Goal: Task Accomplishment & Management: Use online tool/utility

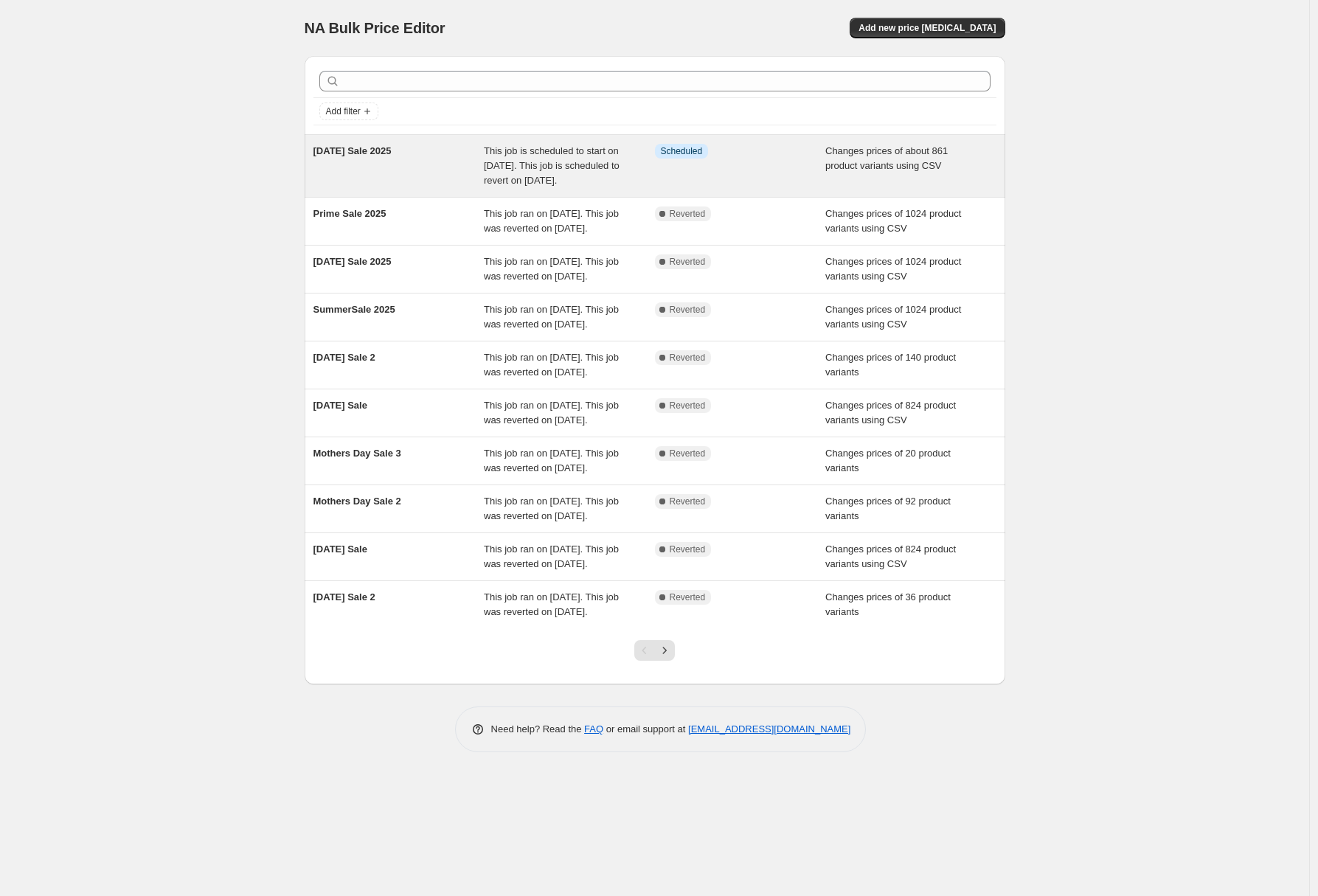
click at [514, 158] on div "This job is scheduled to start on [DATE]. This job is scheduled to revert on [D…" at bounding box center [569, 165] width 171 height 44
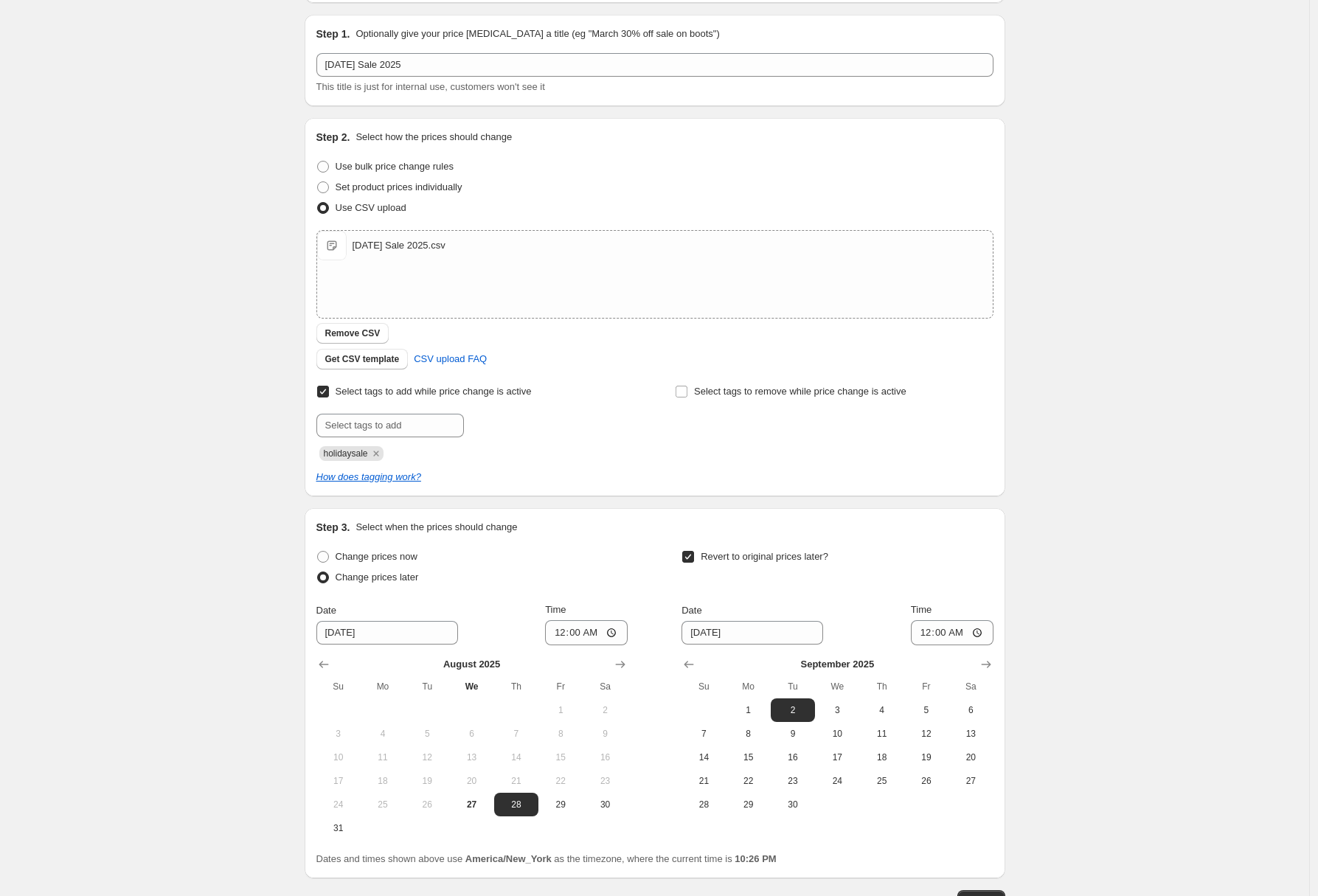
scroll to position [236, 0]
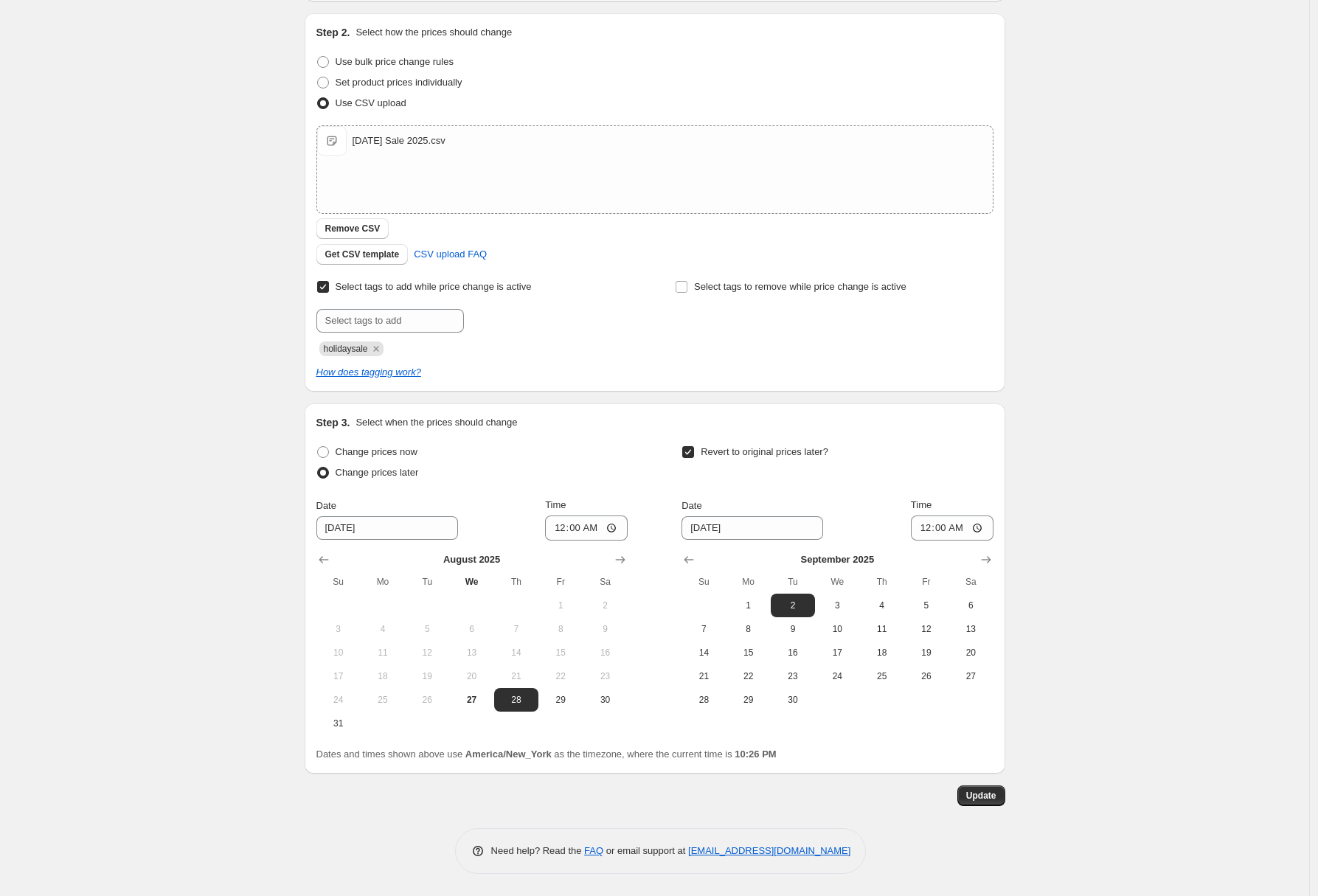
click at [368, 455] on span "Change prices now" at bounding box center [376, 451] width 82 height 11
click at [318, 447] on input "Change prices now" at bounding box center [317, 446] width 1 height 1
radio input "true"
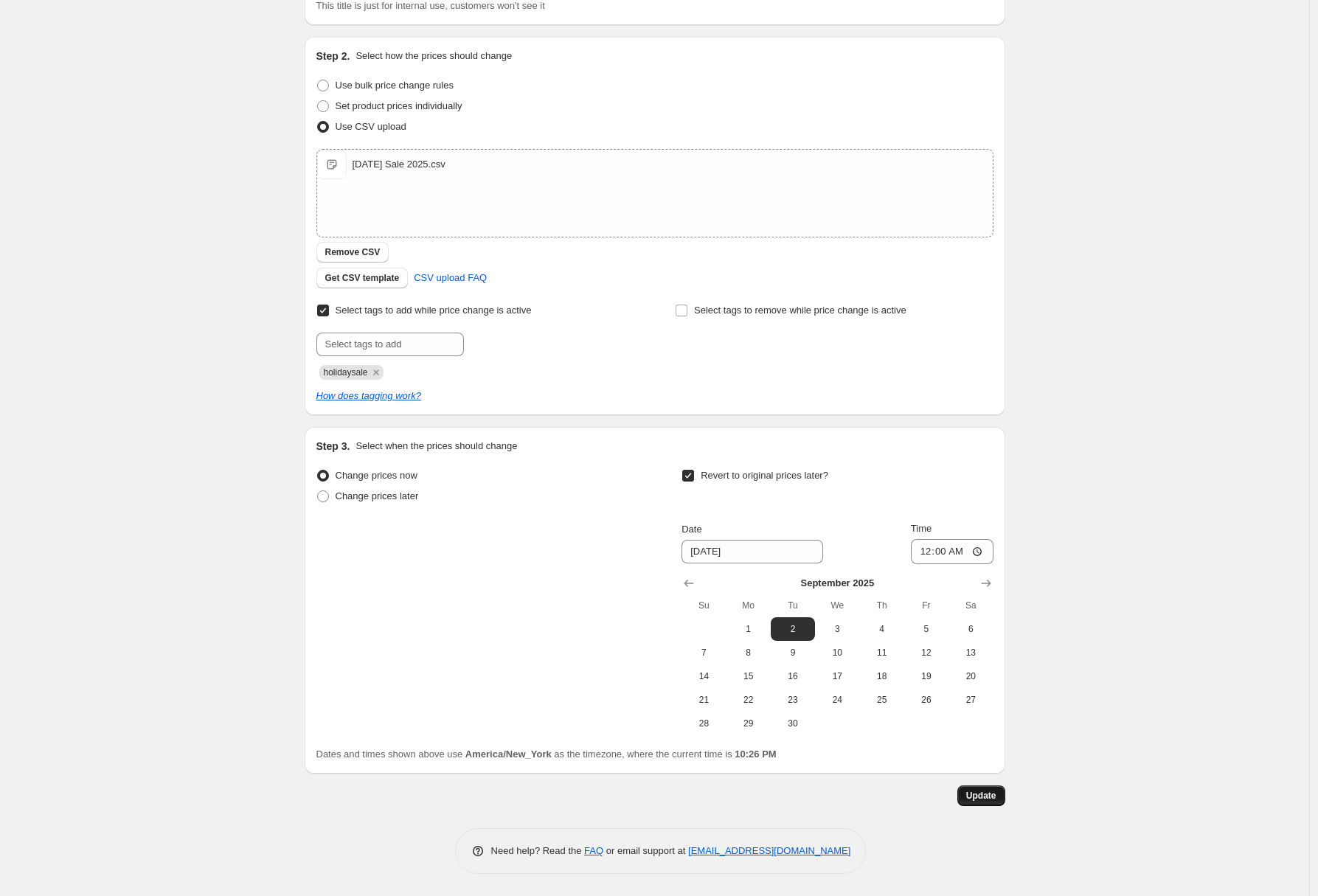
click at [990, 793] on span "Update" at bounding box center [981, 795] width 31 height 12
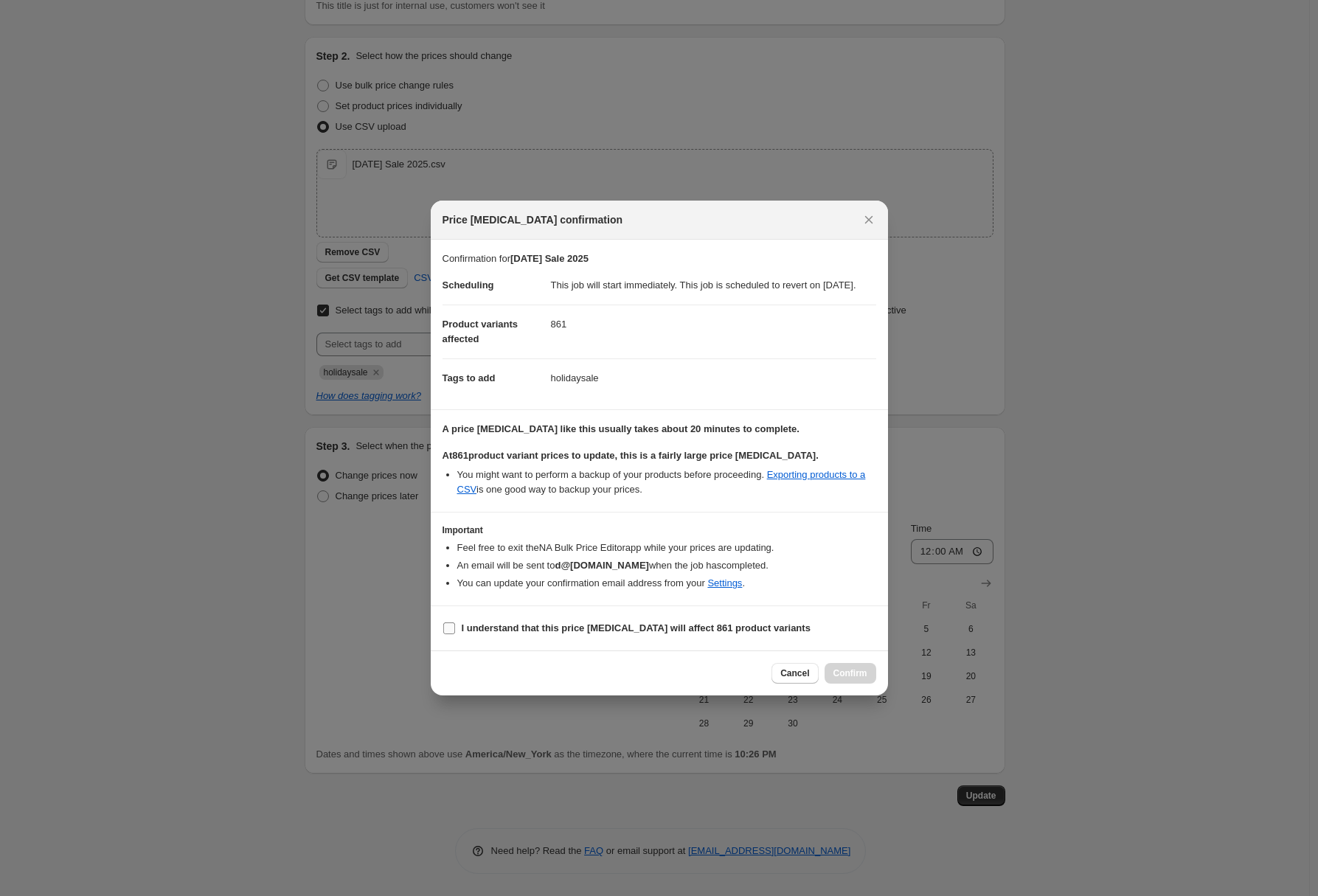
click at [741, 632] on b "I understand that this price [MEDICAL_DATA] will affect 861 product variants" at bounding box center [636, 628] width 349 height 11
click at [455, 632] on input "I understand that this price [MEDICAL_DATA] will affect 861 product variants" at bounding box center [449, 629] width 12 height 12
checkbox input "true"
click at [853, 679] on span "Confirm" at bounding box center [851, 673] width 34 height 12
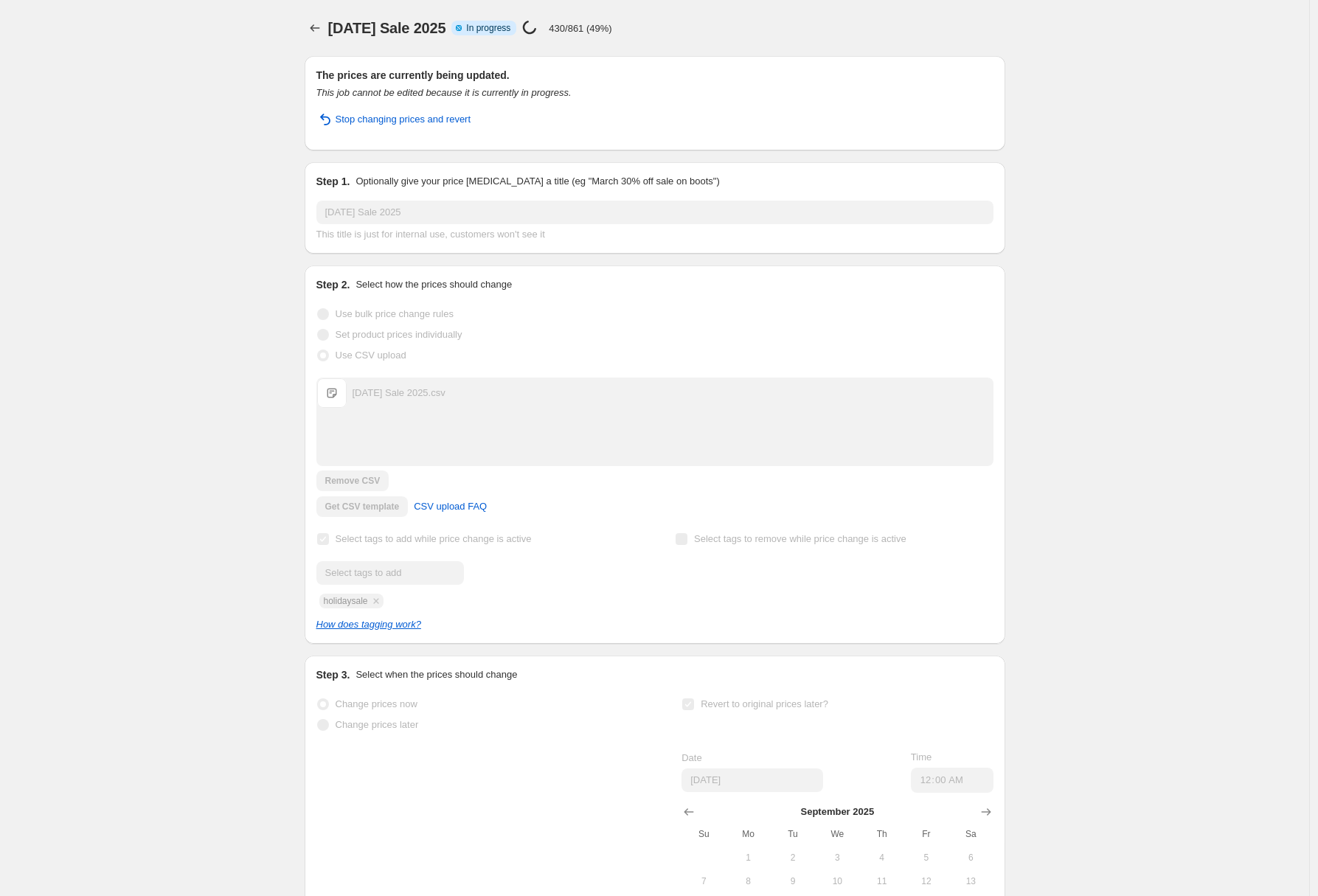
click at [78, 549] on div "[DATE] Sale 2025. This page is ready [DATE] Sale 2025 Info Partially complete I…" at bounding box center [654, 546] width 1309 height 1092
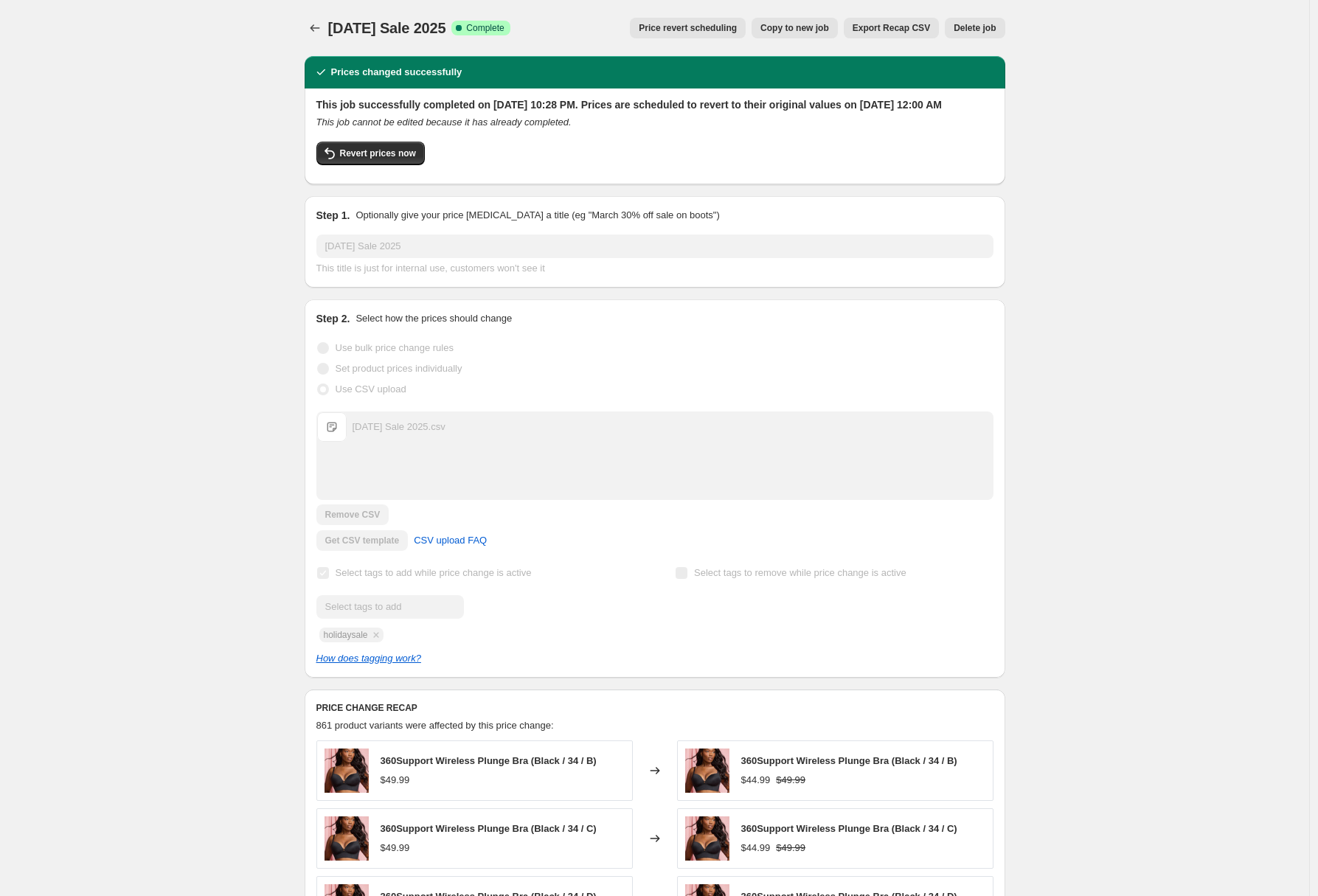
click at [185, 124] on div "[DATE] Sale 2025. This page is ready [DATE] Sale 2025 Success Complete Complete…" at bounding box center [654, 782] width 1309 height 1565
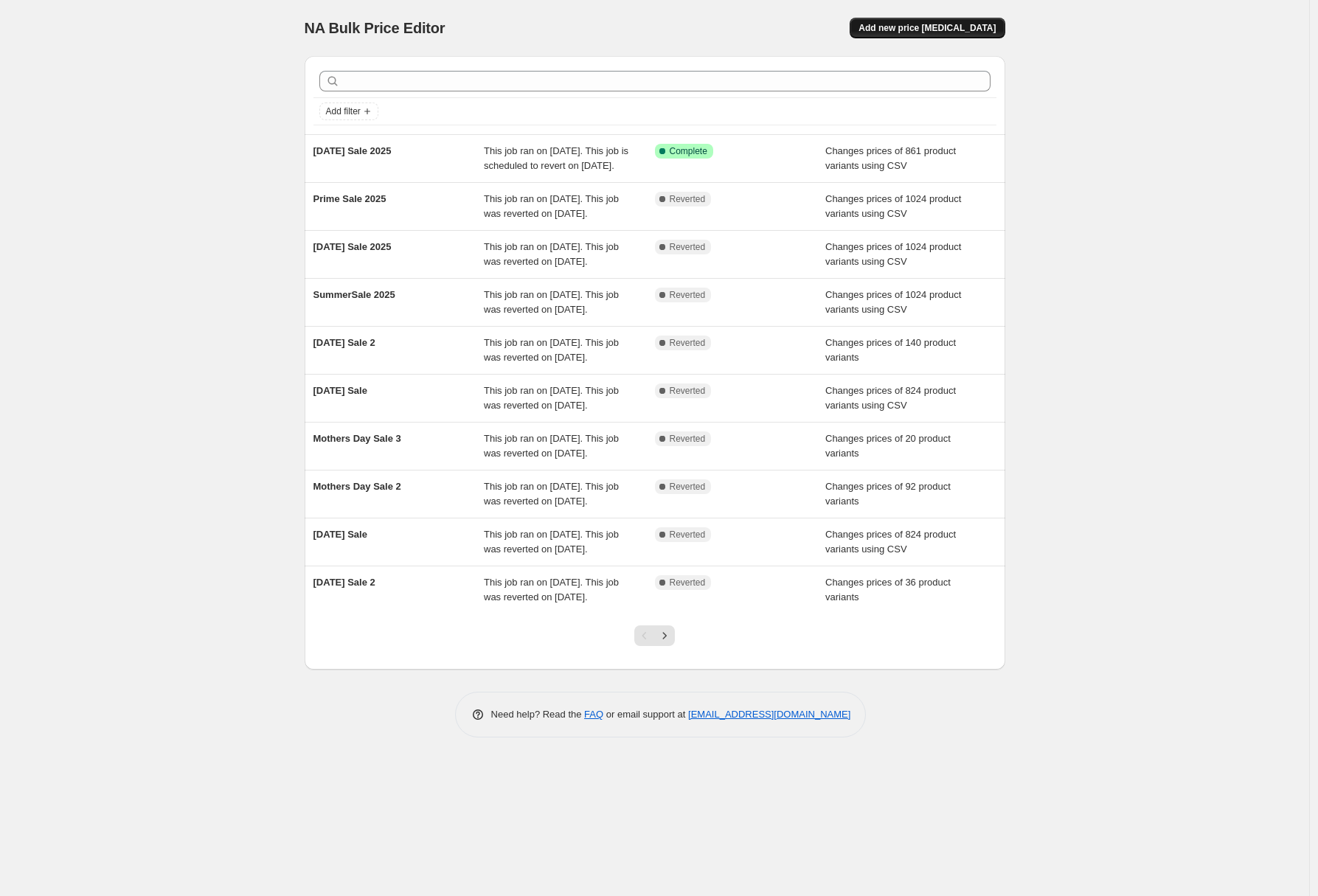
click at [945, 26] on span "Add new price [MEDICAL_DATA]" at bounding box center [927, 28] width 137 height 12
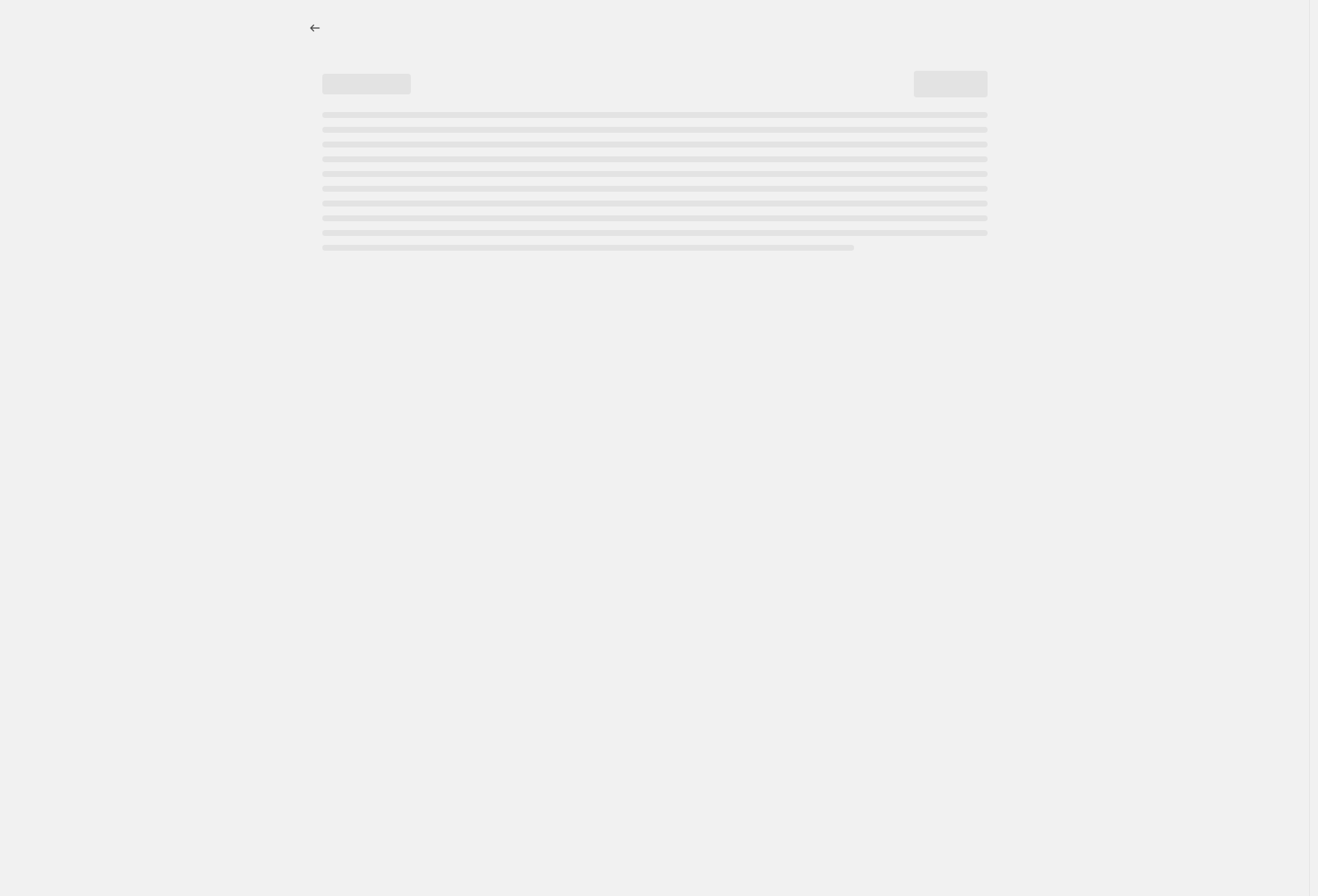
select select "percentage"
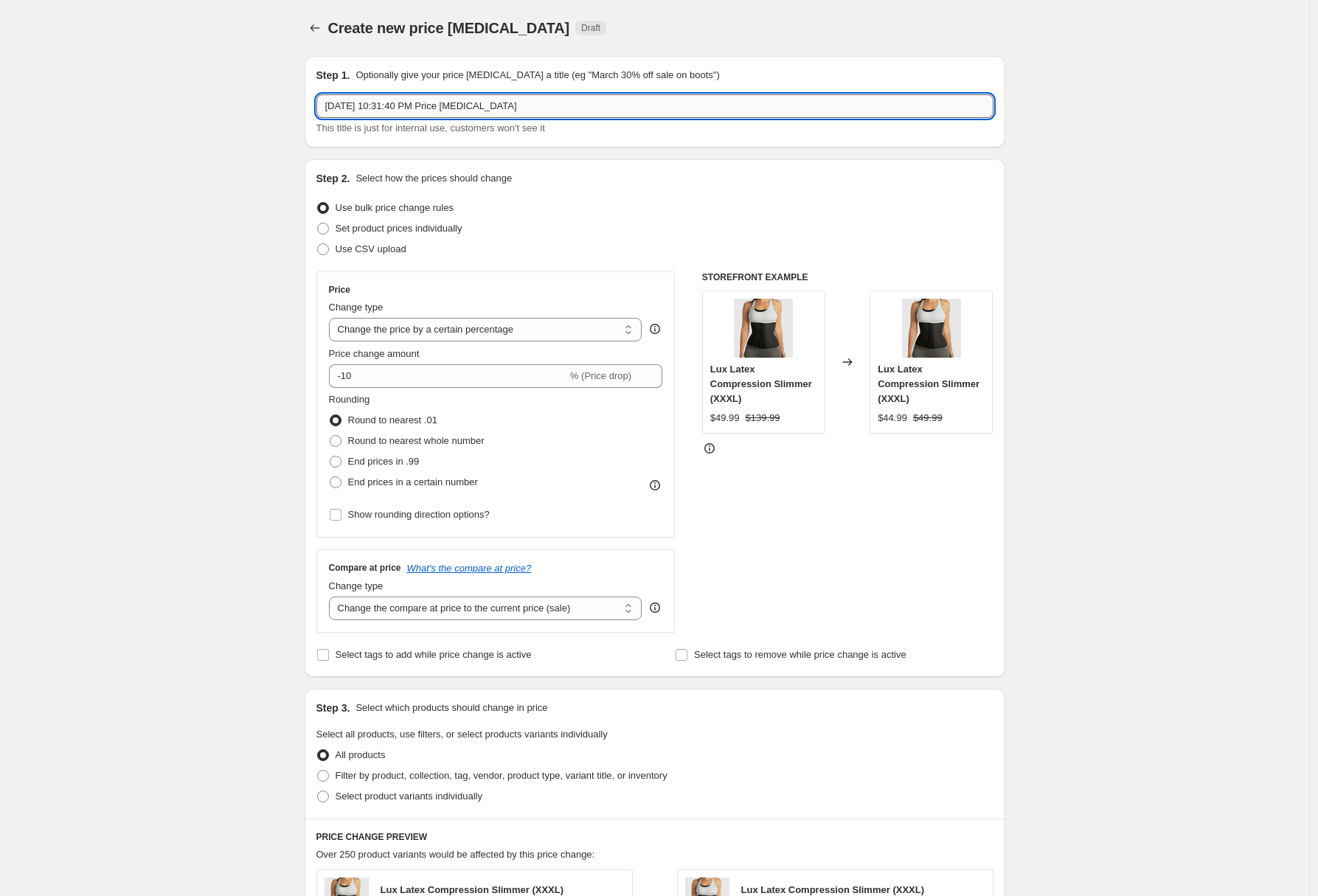
click at [452, 101] on input "Aug 27, 2025, 10:31:40 PM Price change job" at bounding box center [655, 107] width 677 height 24
paste input "SmoothingSeamless Open-Back Bodysuit"
type input "SmoothingSeamless Open-Back Bodysuit"
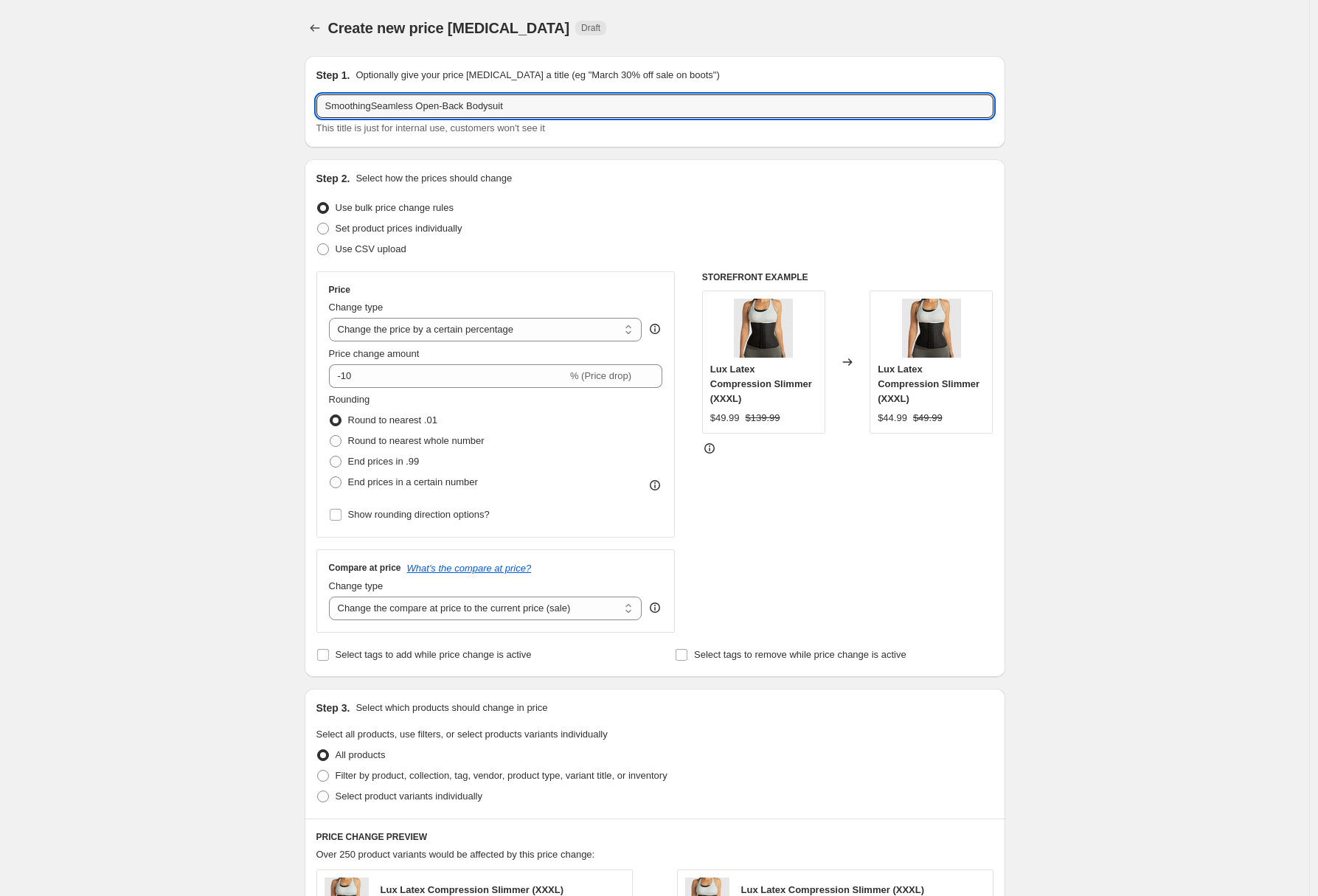
click at [276, 100] on div "Create new price change job. This page is ready Create new price change job Dra…" at bounding box center [654, 737] width 1309 height 1474
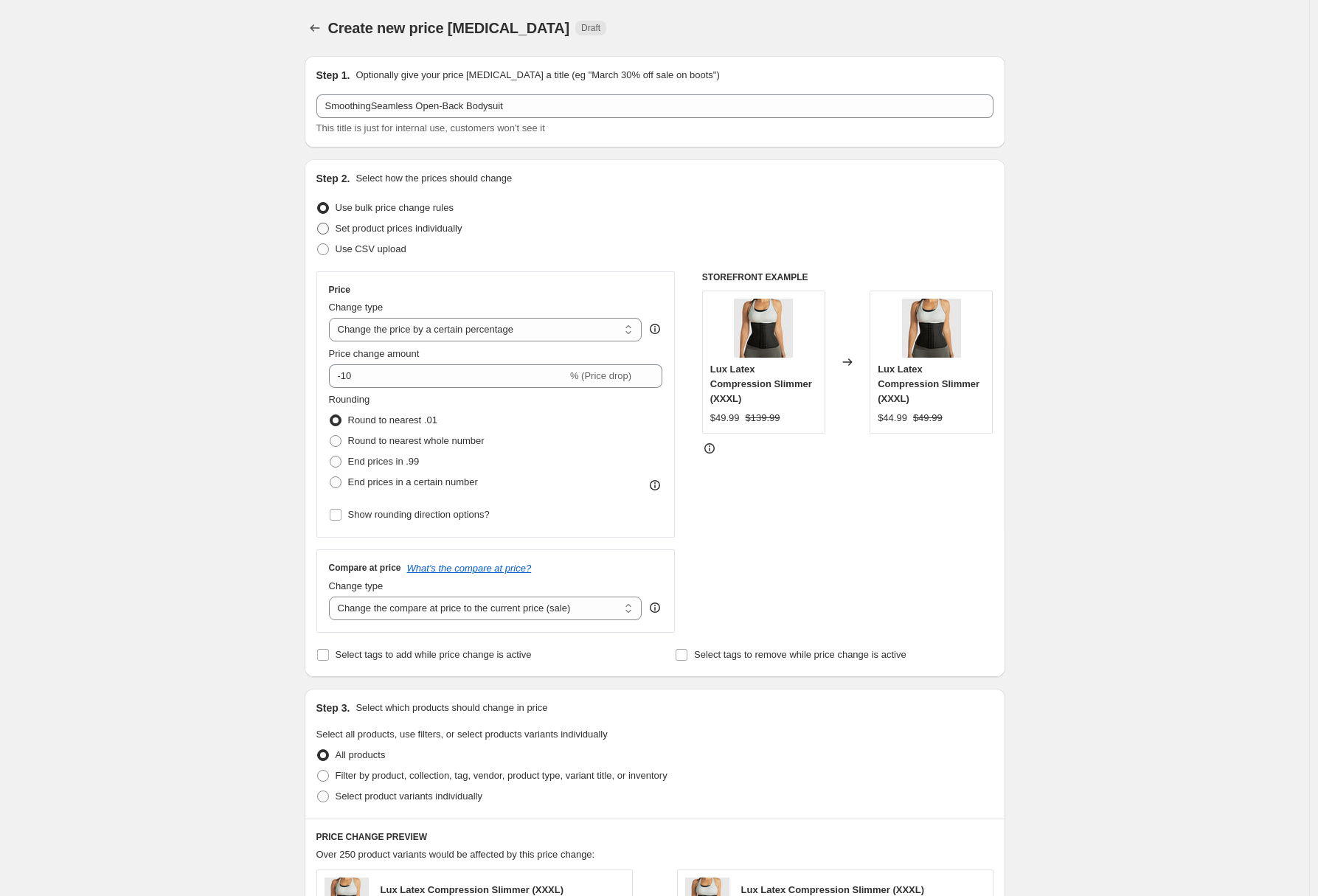
click at [402, 225] on span "Set product prices individually" at bounding box center [399, 228] width 127 height 11
click at [318, 223] on input "Set product prices individually" at bounding box center [317, 223] width 1 height 1
radio input "true"
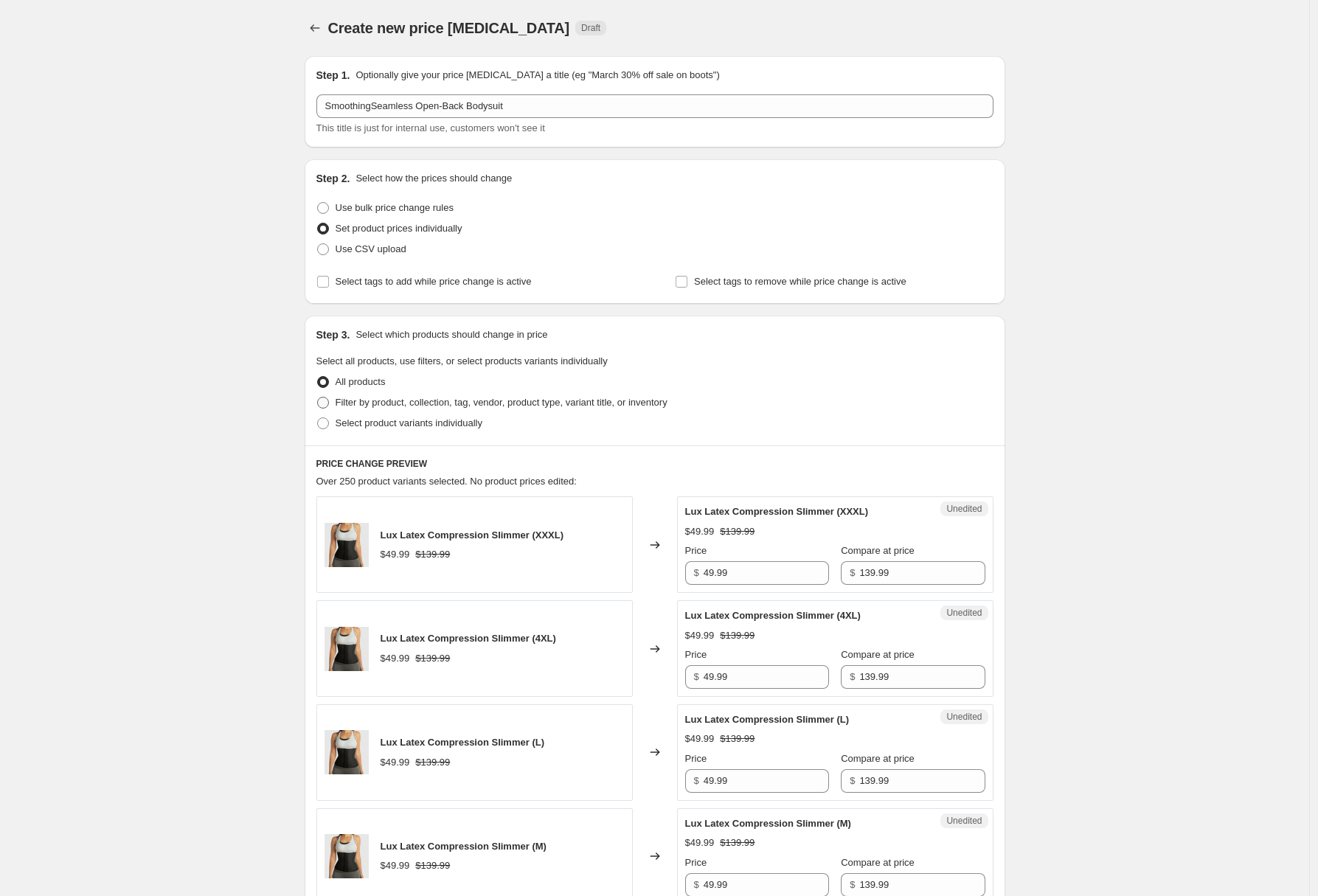
click at [448, 403] on span "Filter by product, collection, tag, vendor, product type, variant title, or inv…" at bounding box center [501, 402] width 332 height 11
click at [318, 398] on input "Filter by product, collection, tag, vendor, product type, variant title, or inv…" at bounding box center [317, 397] width 1 height 1
radio input "true"
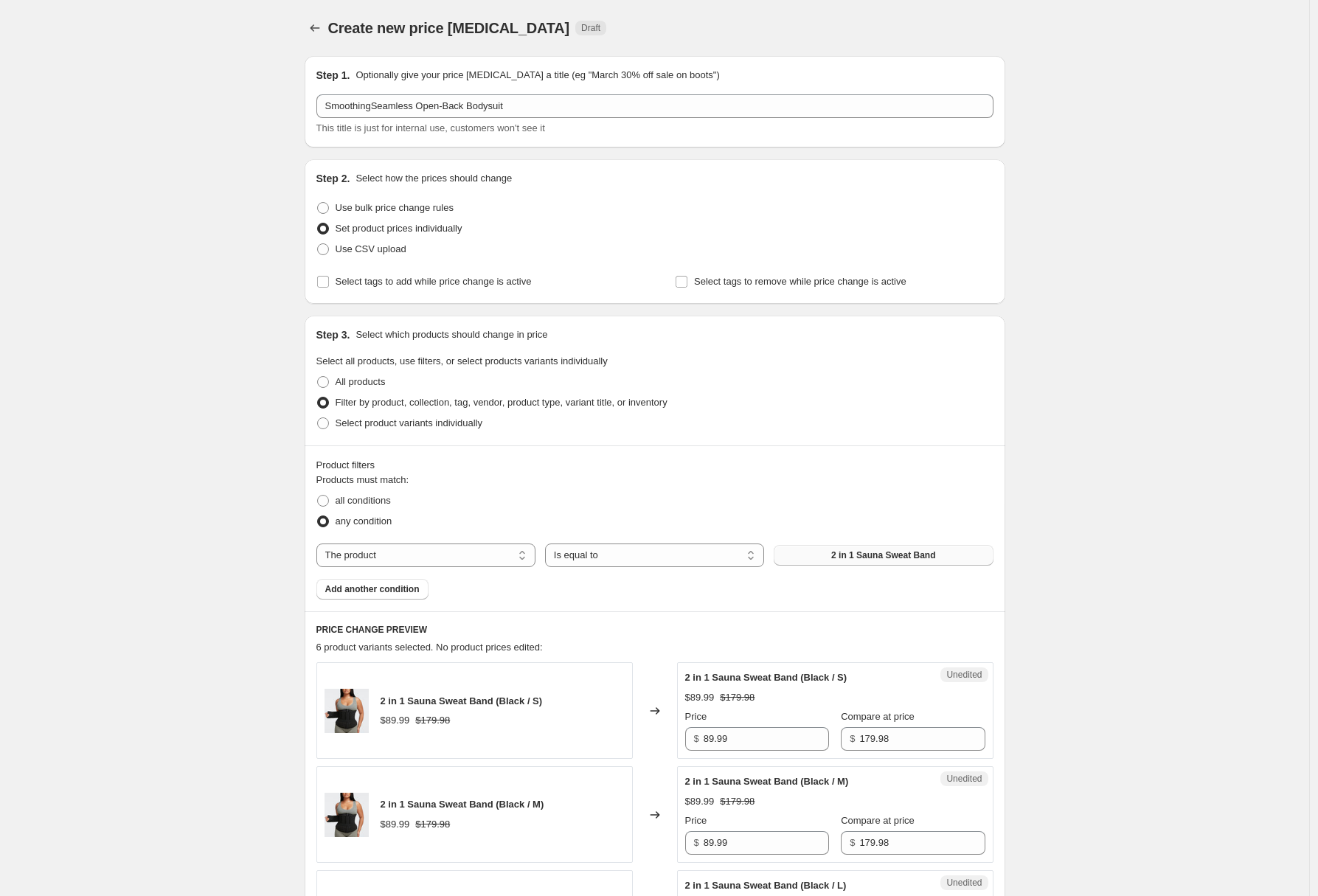
click at [884, 559] on span "2 in 1 Sauna Sweat Band" at bounding box center [884, 556] width 104 height 12
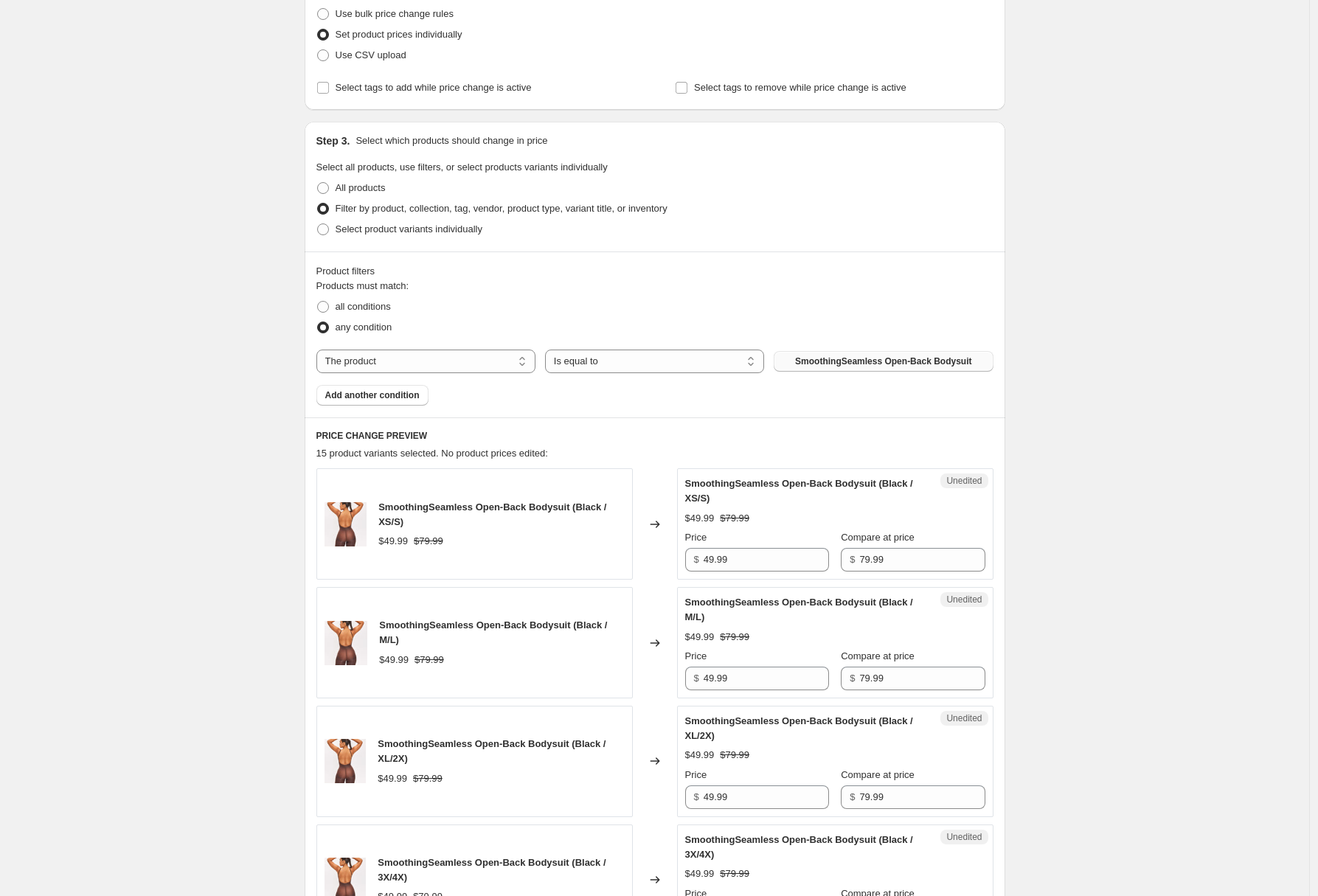
scroll to position [235, 0]
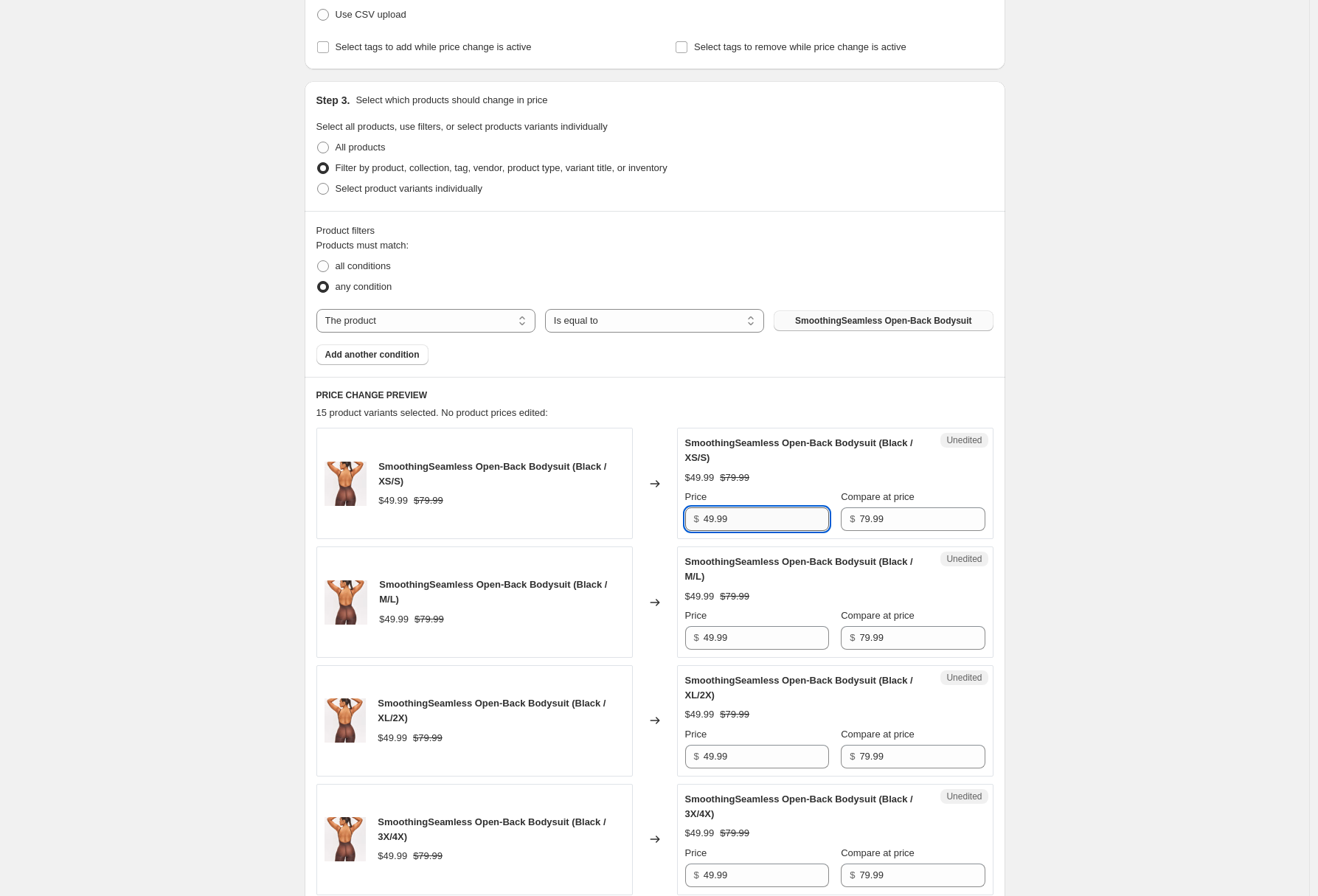
click at [773, 524] on input "49.99" at bounding box center [766, 519] width 125 height 24
type input "39.99"
click at [773, 636] on input "49.99" at bounding box center [766, 638] width 125 height 24
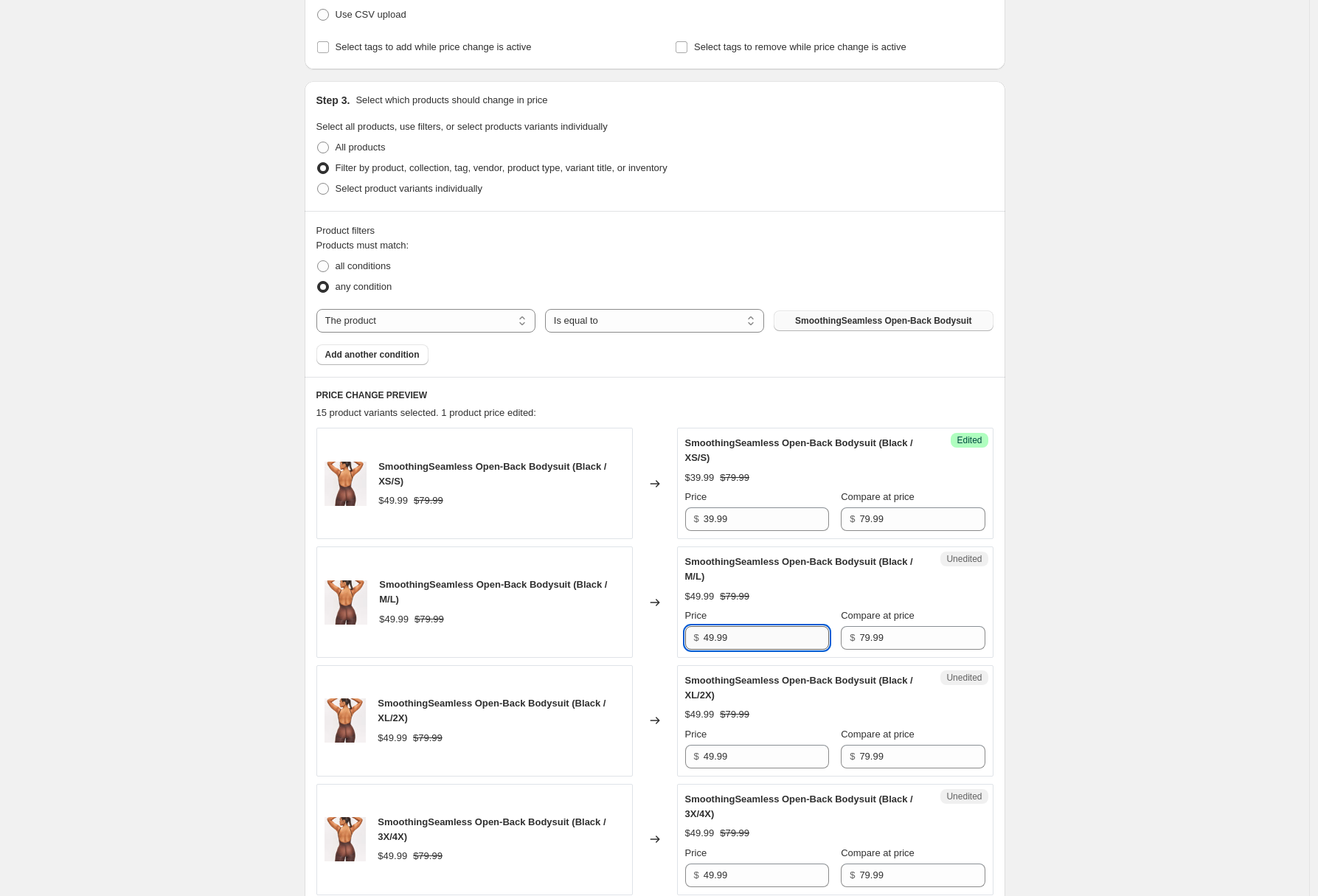
click at [773, 636] on input "49.99" at bounding box center [766, 638] width 125 height 24
paste input "3"
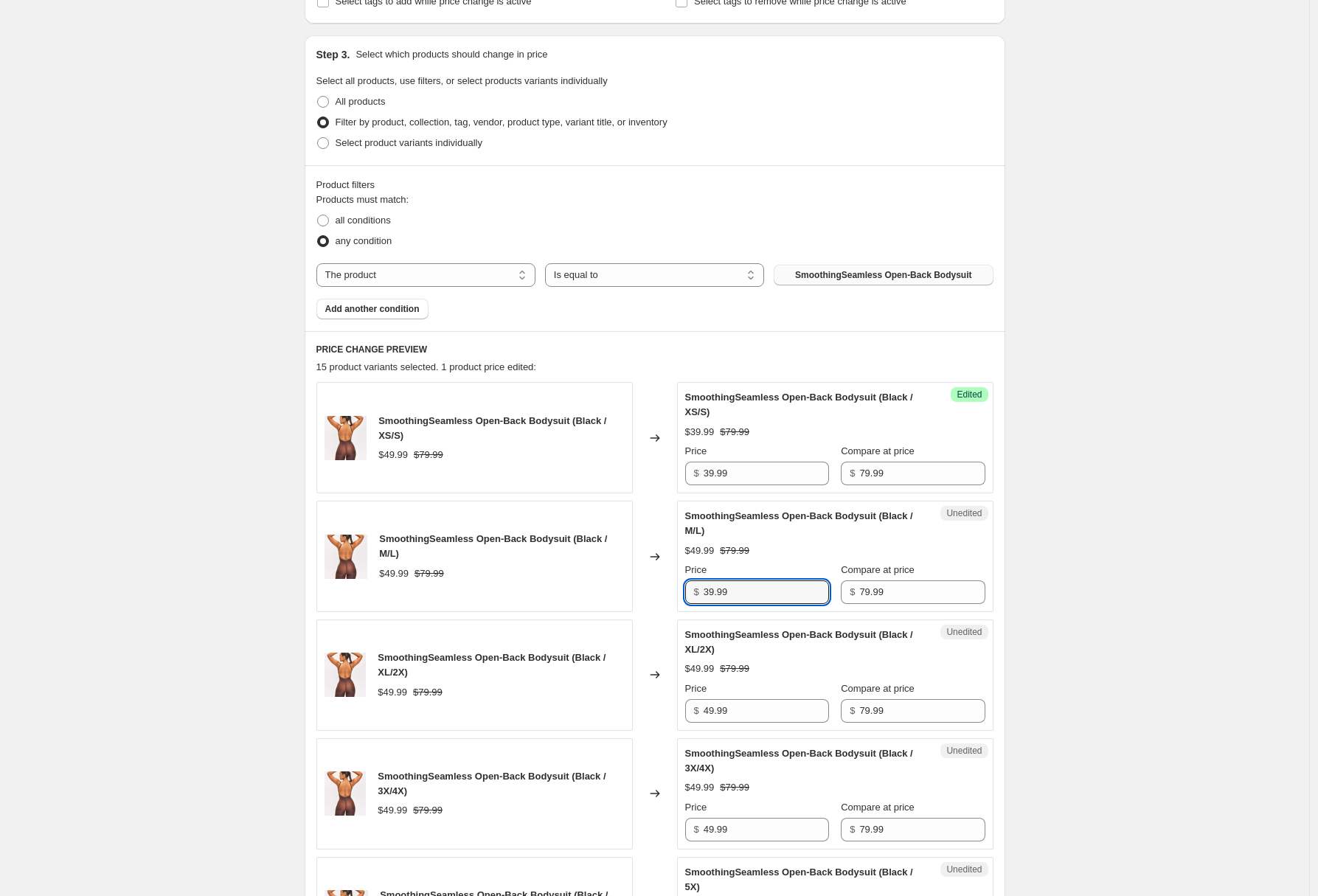
scroll to position [494, 0]
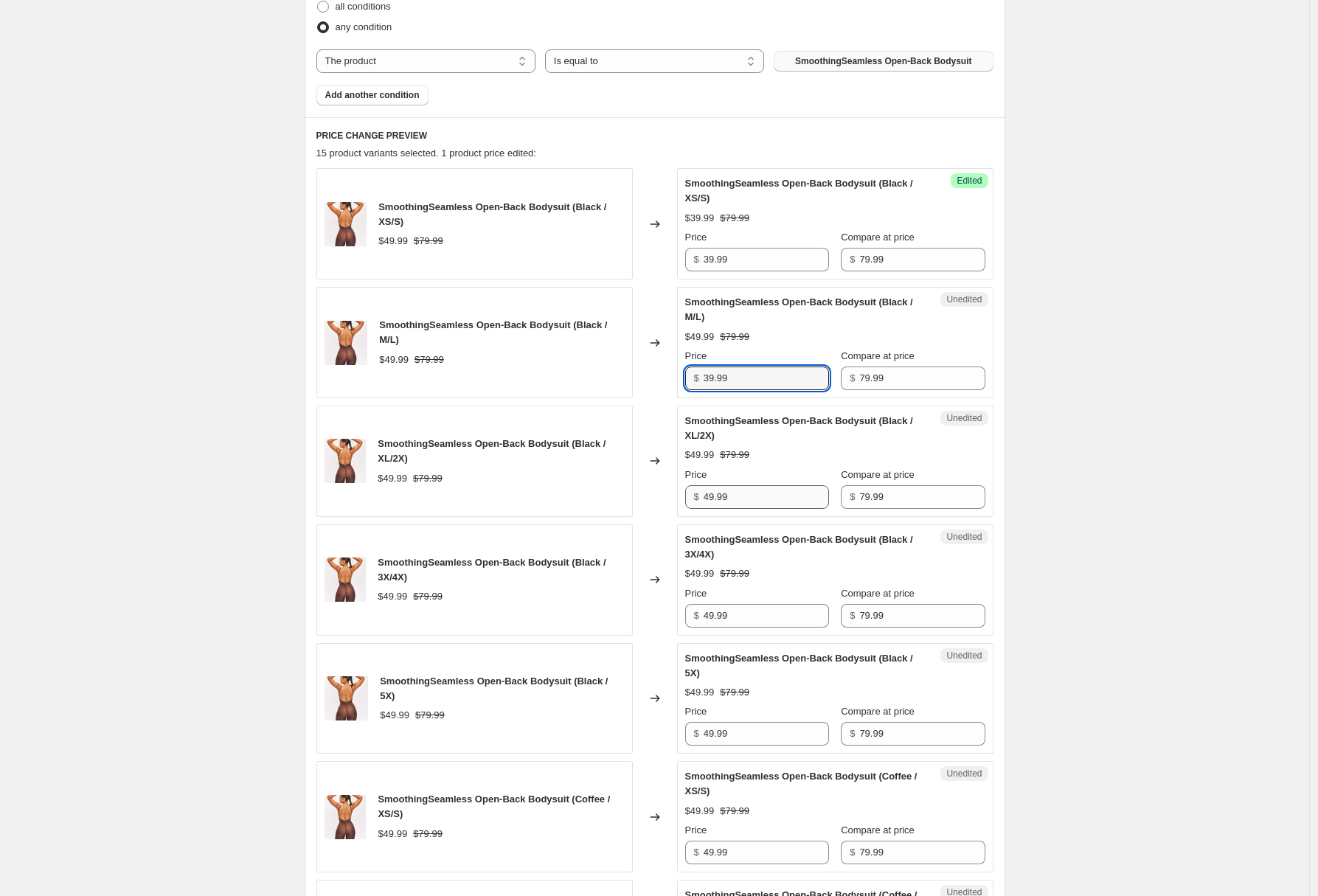
type input "39.99"
click at [741, 501] on input "49.99" at bounding box center [766, 497] width 125 height 24
paste input "3"
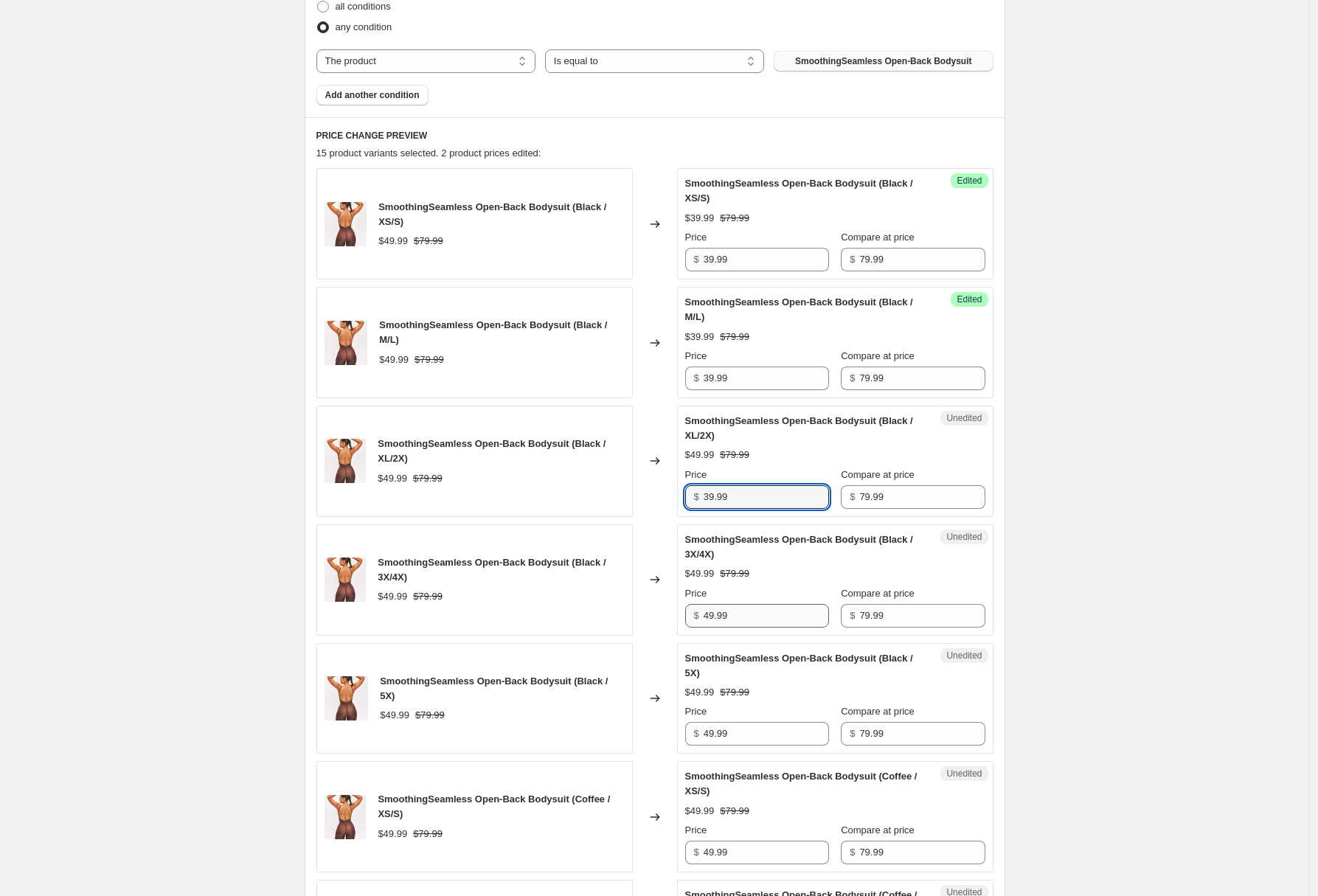
type input "39.99"
click at [763, 609] on input "49.99" at bounding box center [766, 616] width 125 height 24
paste input "3"
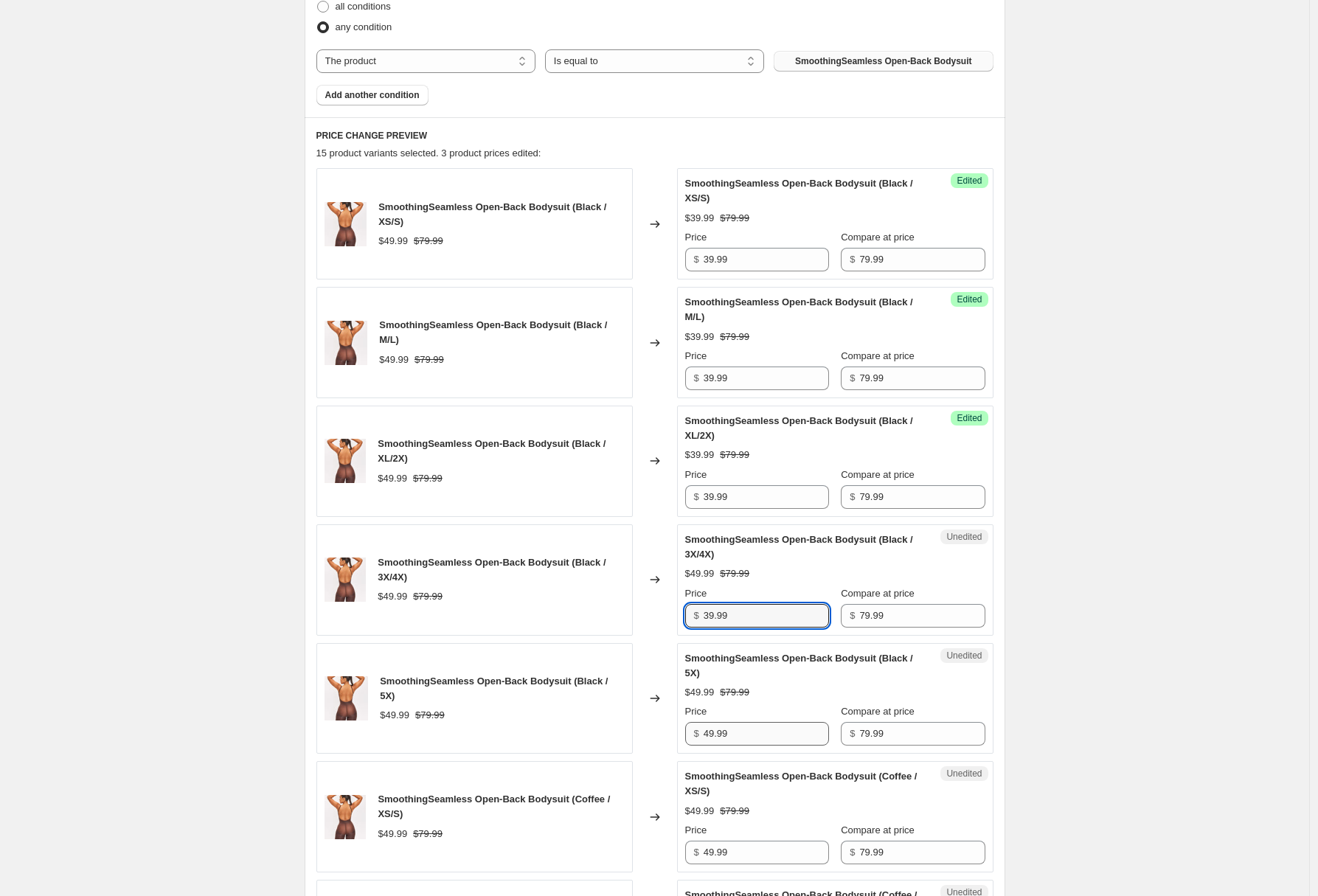
type input "39.99"
click at [763, 739] on input "49.99" at bounding box center [766, 734] width 125 height 24
paste input "3"
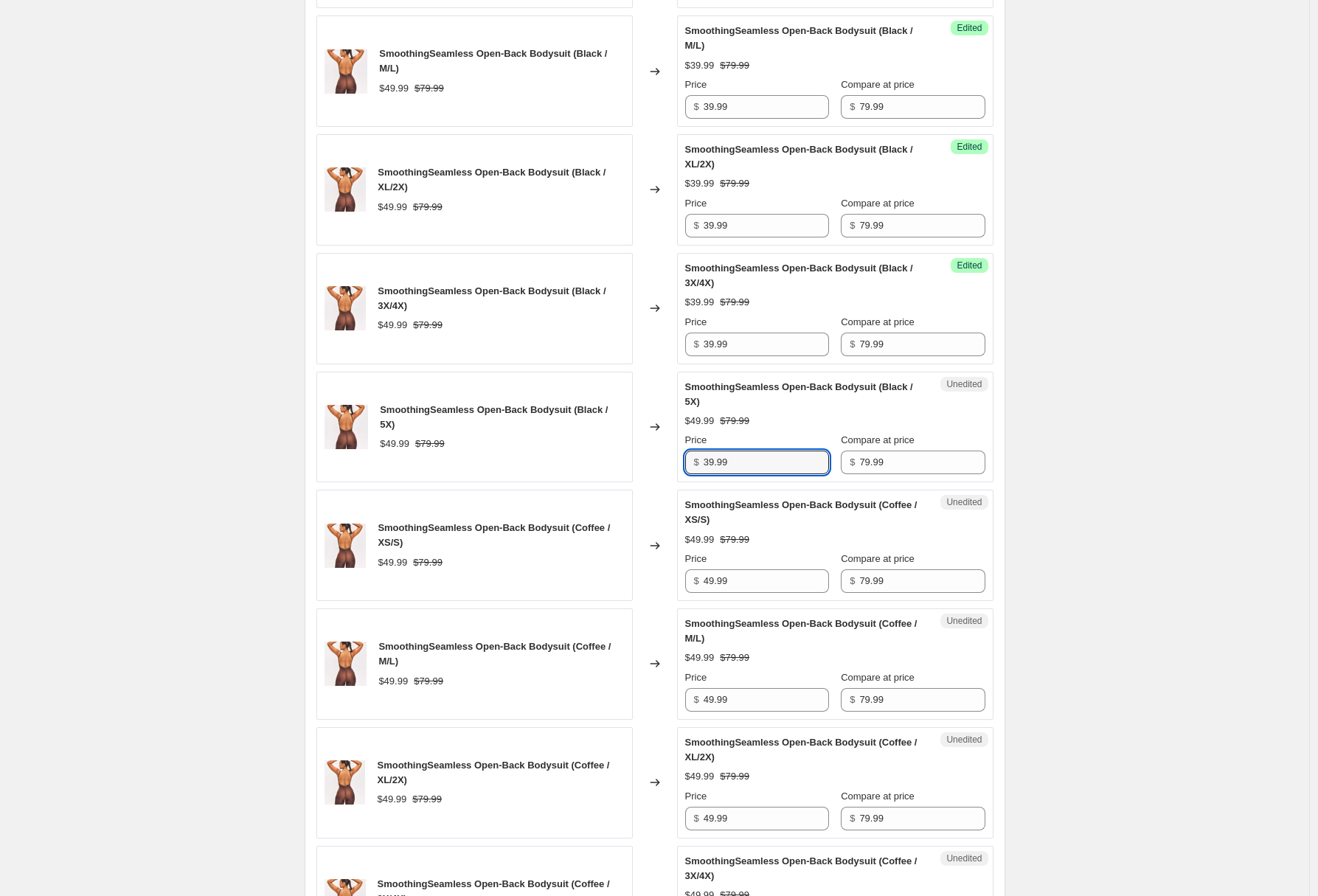
scroll to position [951, 0]
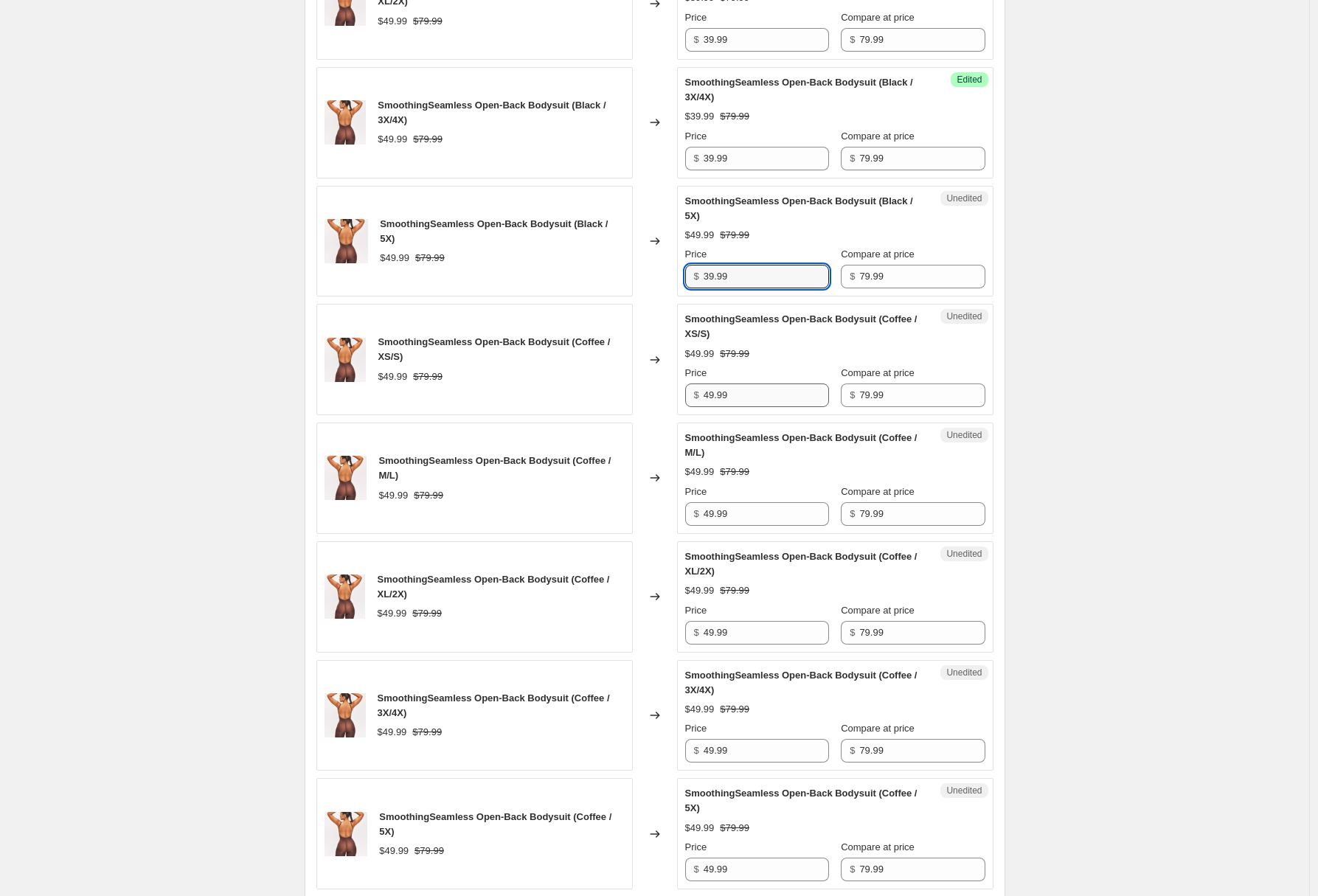
type input "39.99"
click at [765, 390] on input "49.99" at bounding box center [766, 395] width 125 height 24
paste input "3"
type input "39.99"
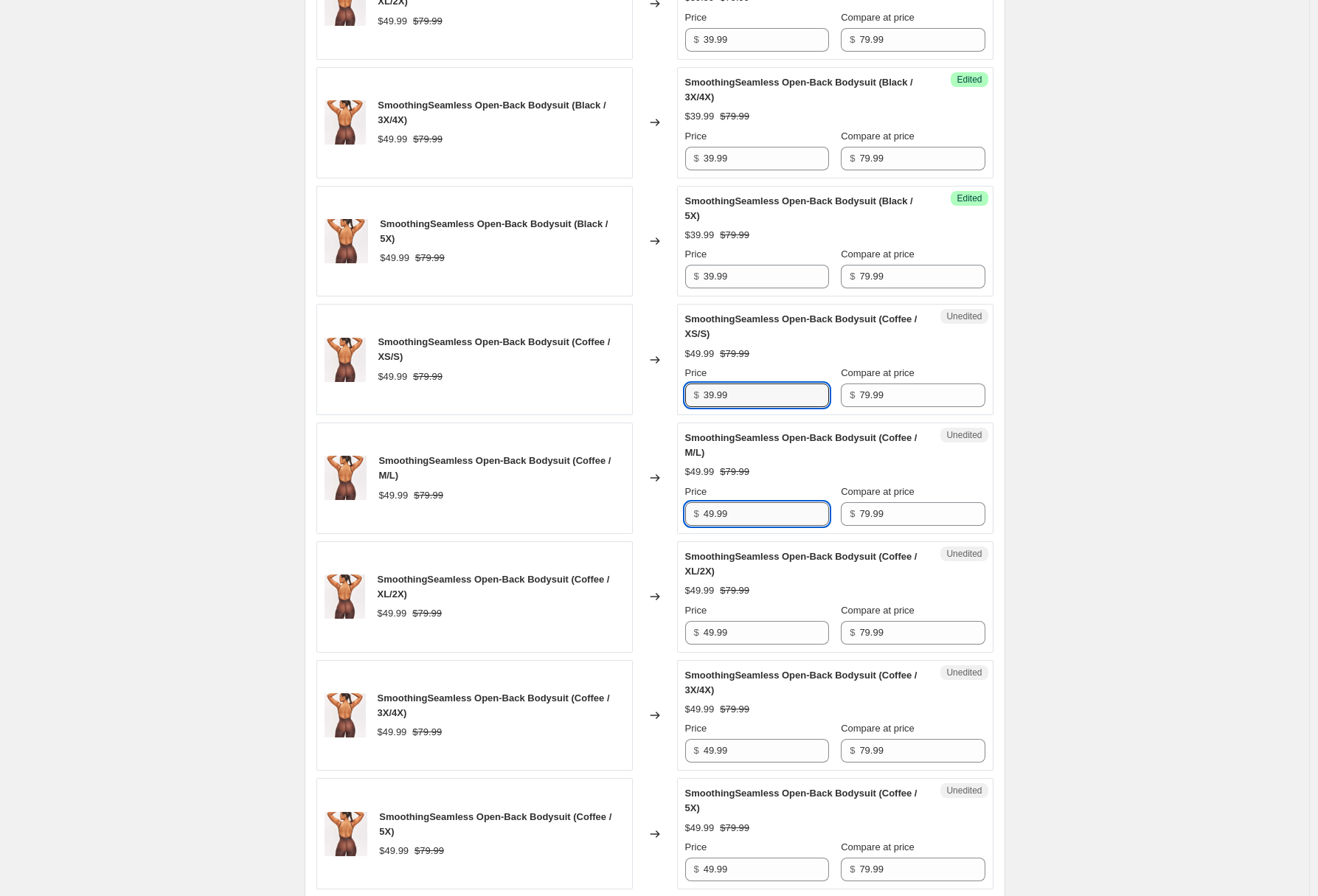
click at [767, 521] on input "49.99" at bounding box center [766, 514] width 125 height 24
paste input "3"
type input "39.99"
click at [773, 632] on input "49.99" at bounding box center [766, 633] width 125 height 24
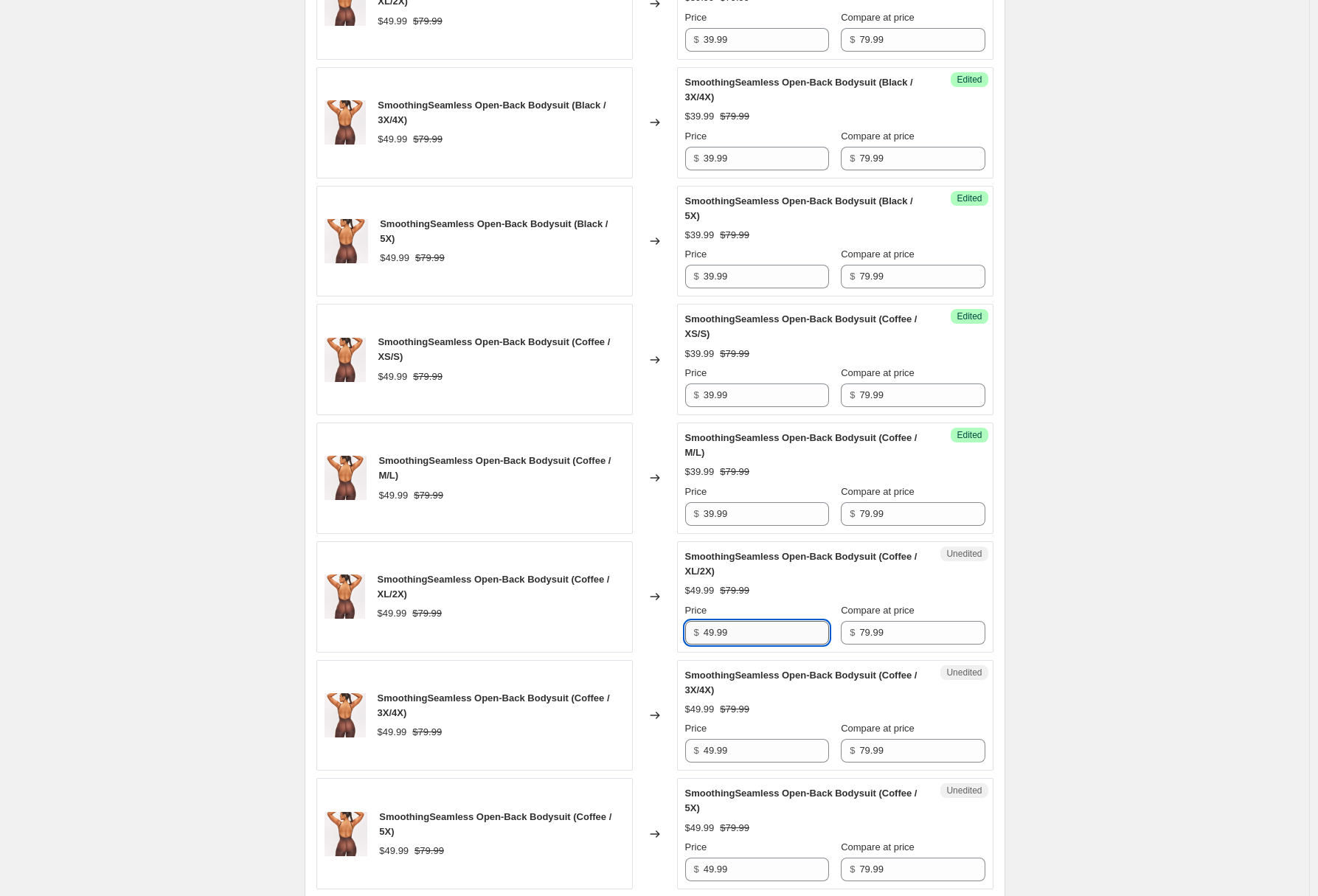
click at [773, 632] on input "49.99" at bounding box center [766, 633] width 125 height 24
paste input "3"
type input "39.99"
click at [772, 752] on input "49.99" at bounding box center [766, 751] width 125 height 24
click at [773, 752] on input "49.99" at bounding box center [766, 751] width 125 height 24
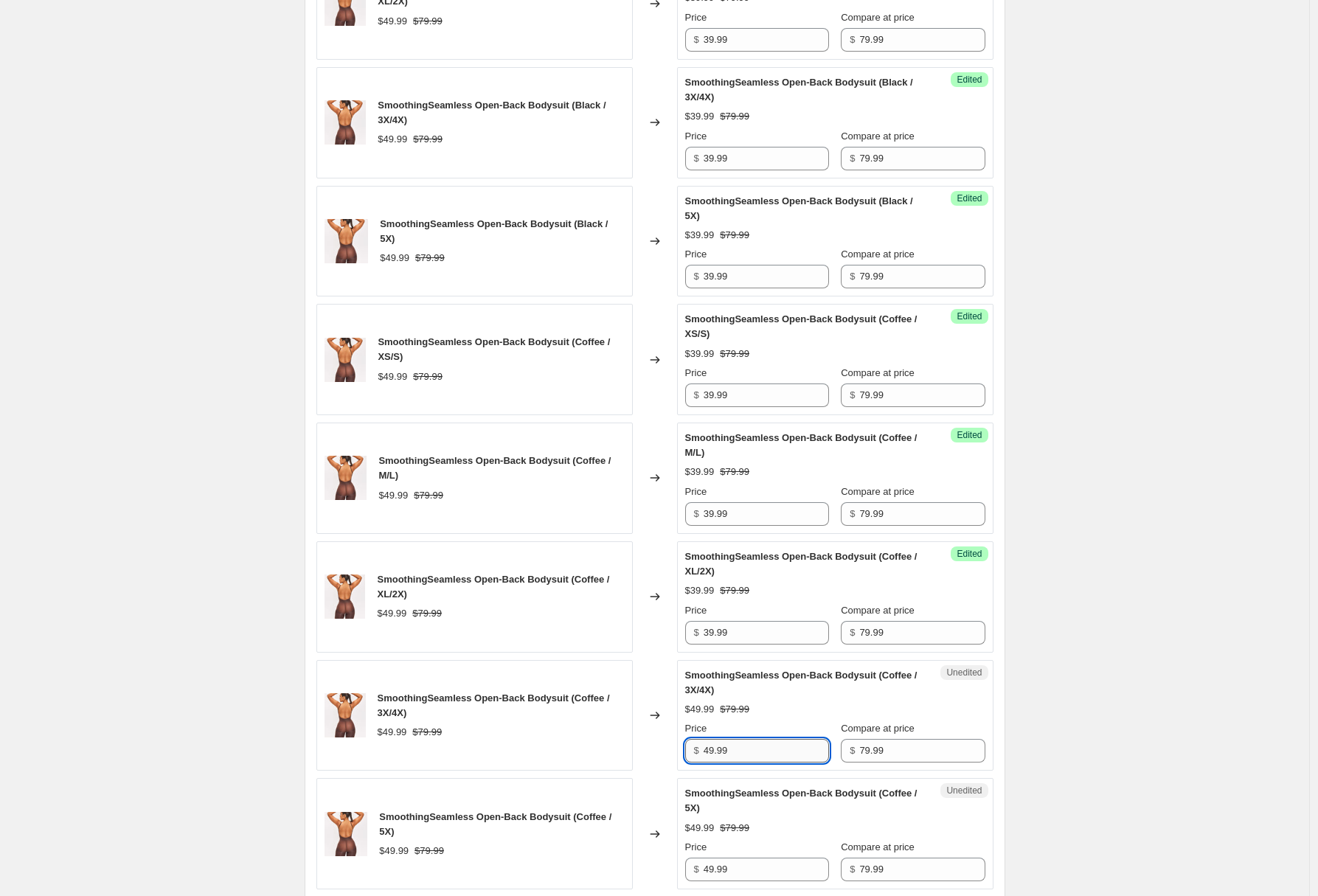
paste input "3"
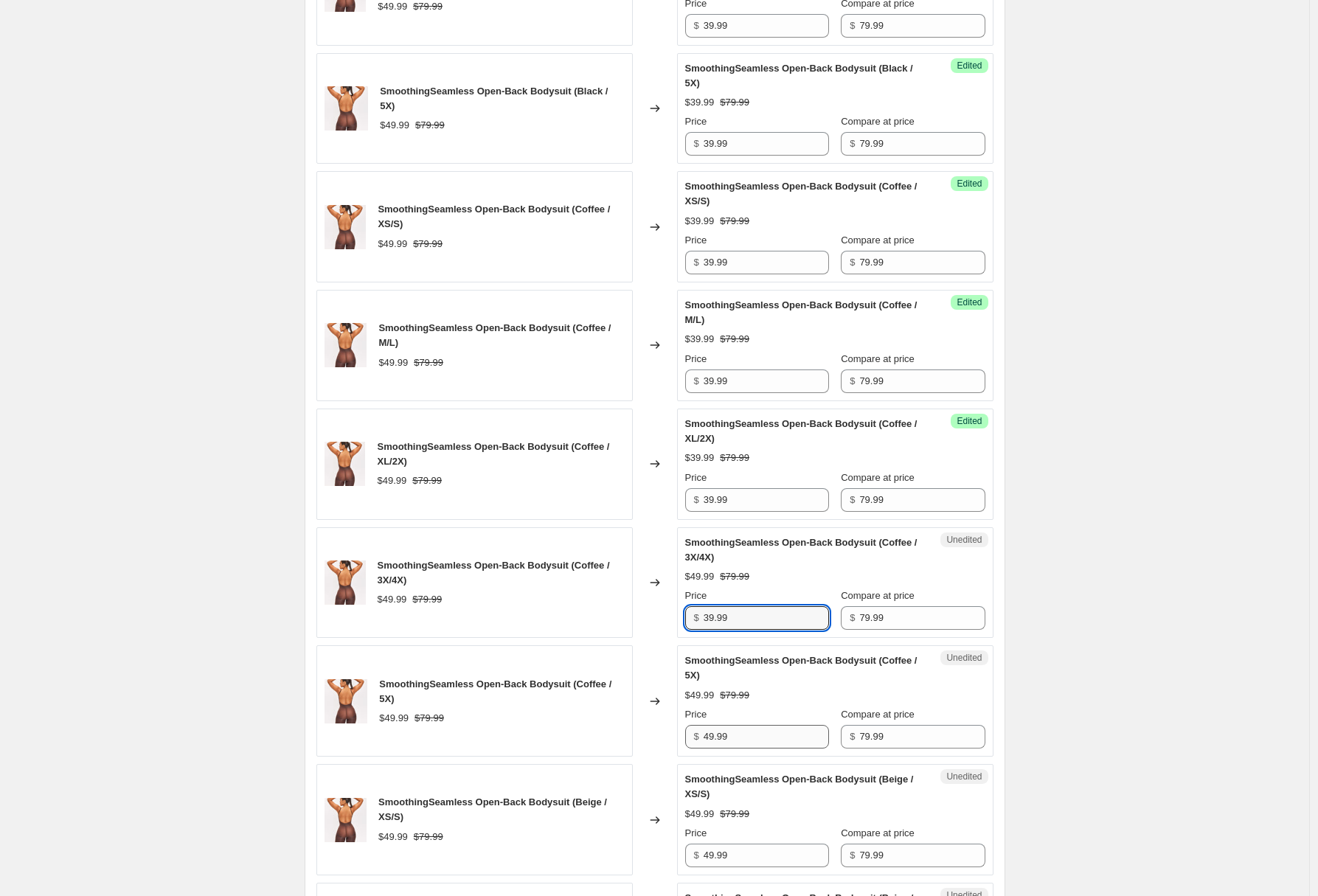
type input "39.99"
click at [771, 728] on input "49.99" at bounding box center [766, 737] width 125 height 24
click at [772, 728] on input "49.99" at bounding box center [766, 737] width 125 height 24
paste input "3"
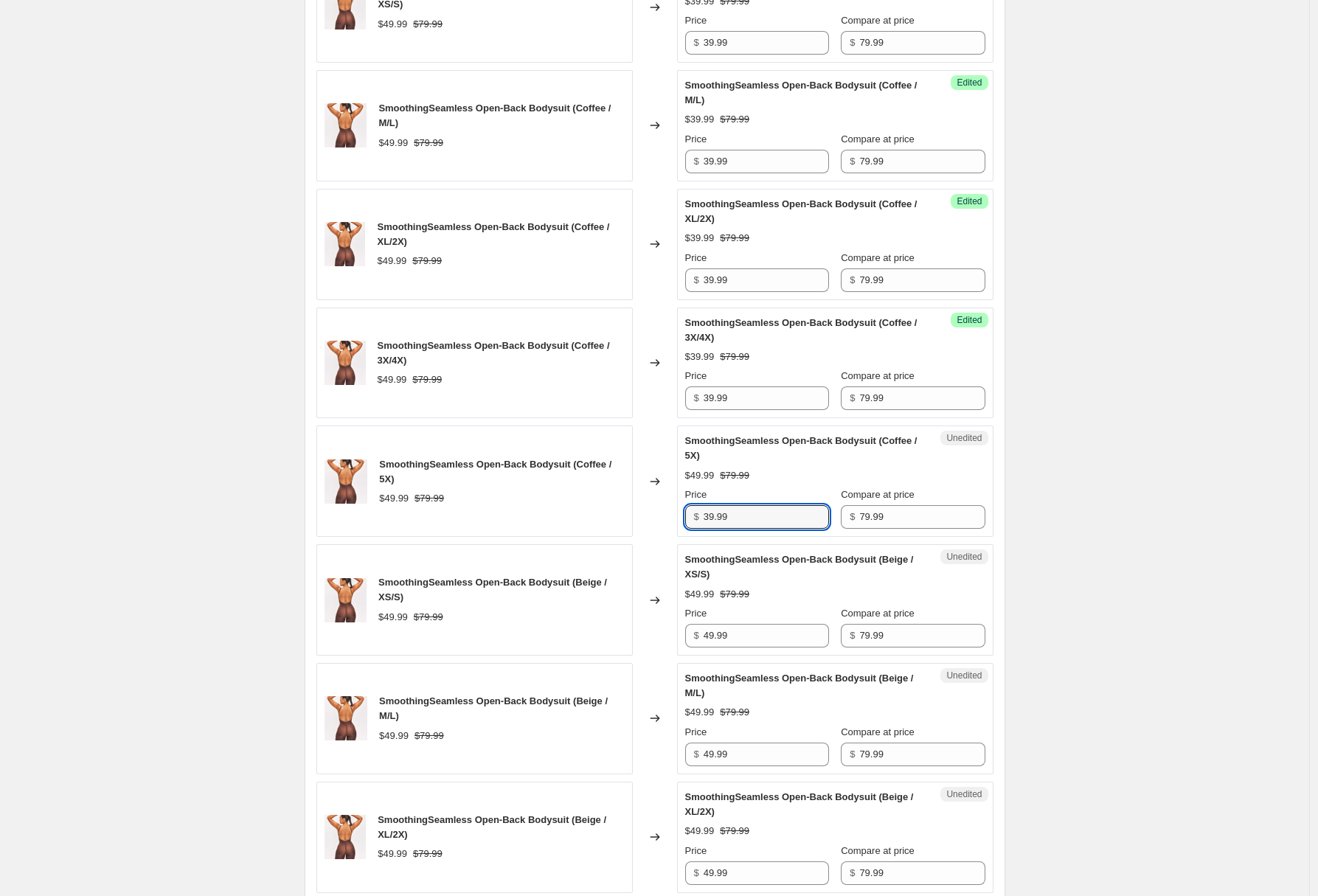
scroll to position [1376, 0]
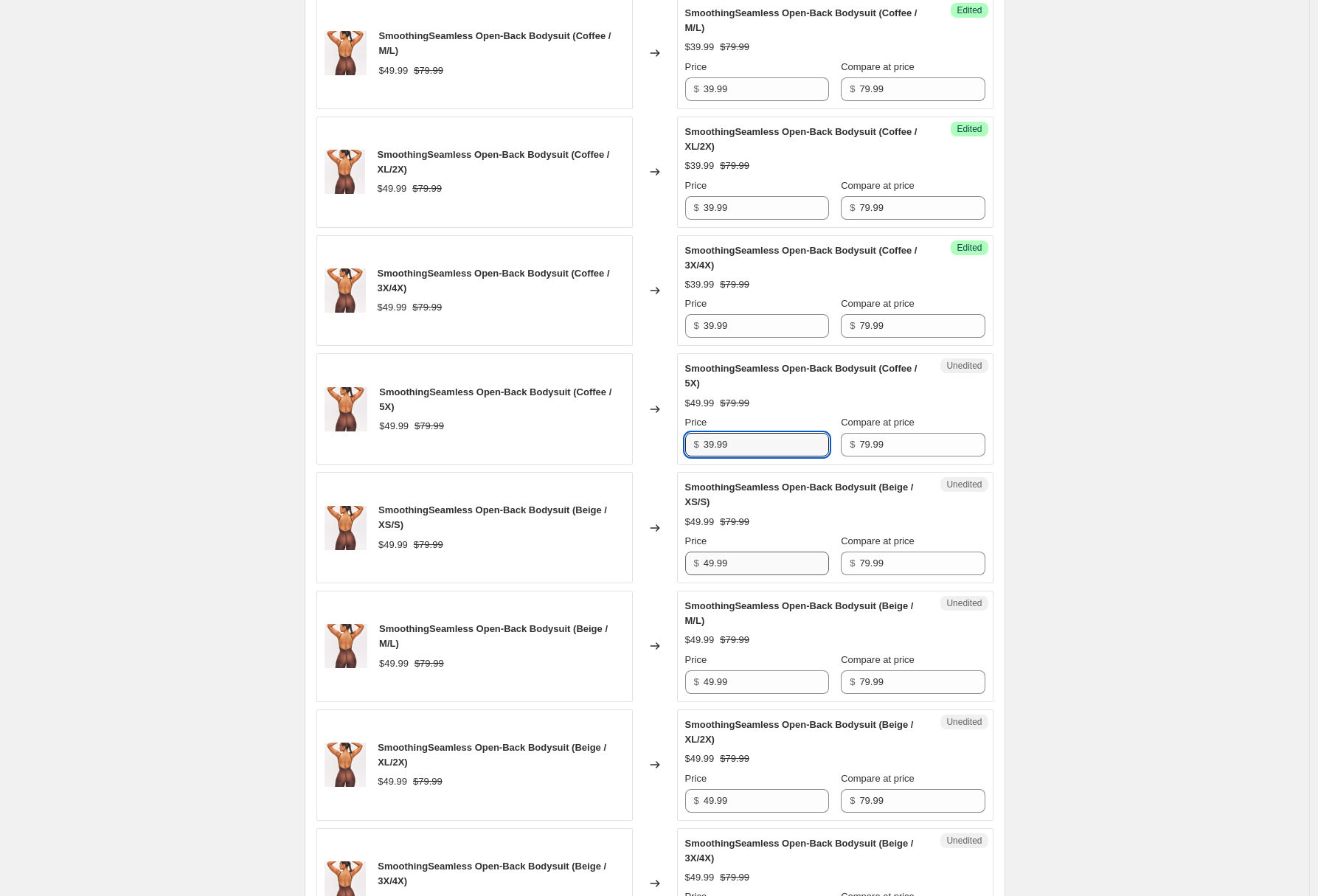
type input "39.99"
click at [754, 568] on input "49.99" at bounding box center [766, 563] width 125 height 24
paste input "3"
type input "39.99"
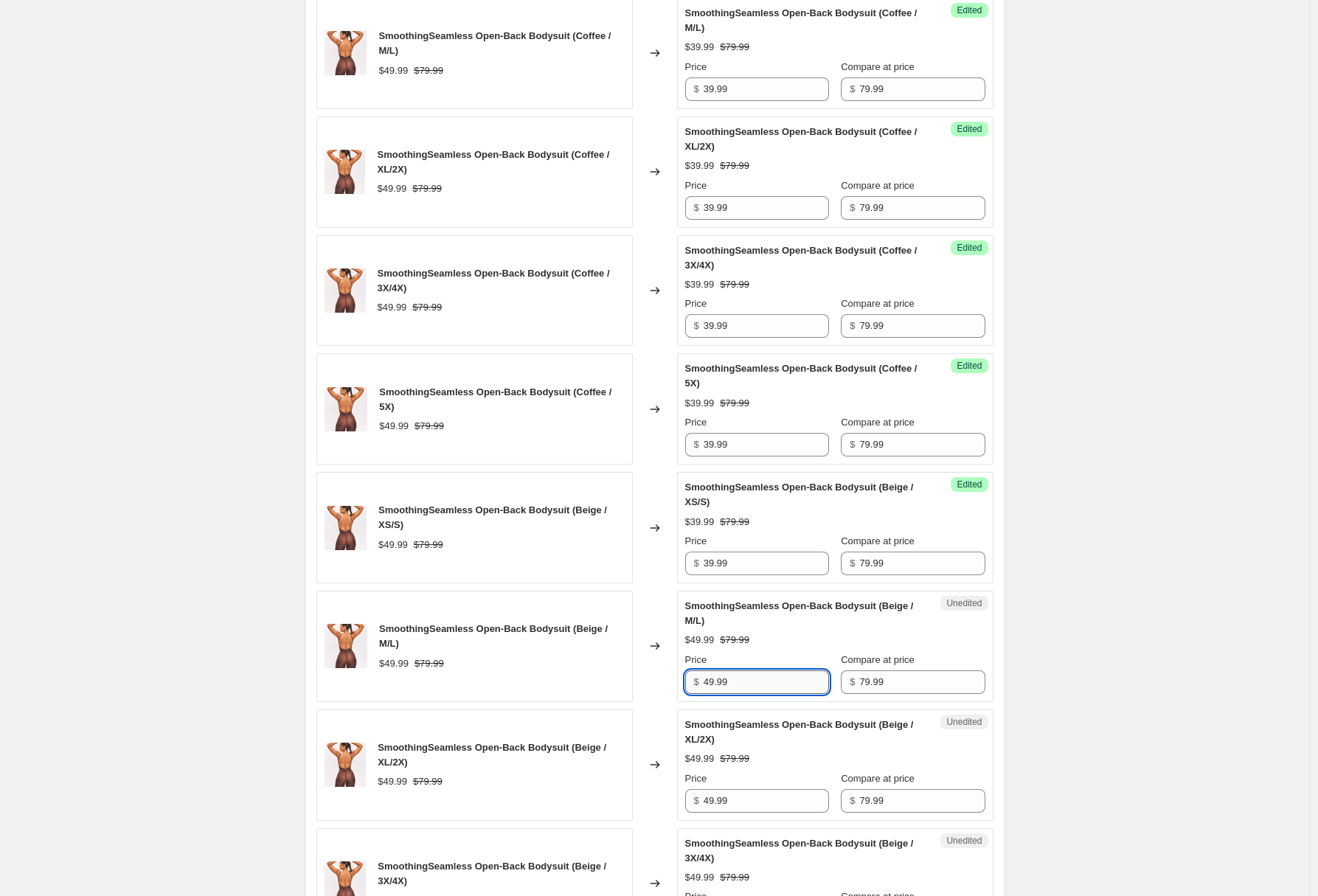
click at [770, 685] on input "49.99" at bounding box center [766, 682] width 125 height 24
paste input "3"
type input "39.99"
click at [776, 815] on div "Unedited SmoothingSeamless Open-Back Bodysuit (Beige / XL/2X) $49.99 $79.99 Pri…" at bounding box center [835, 764] width 317 height 111
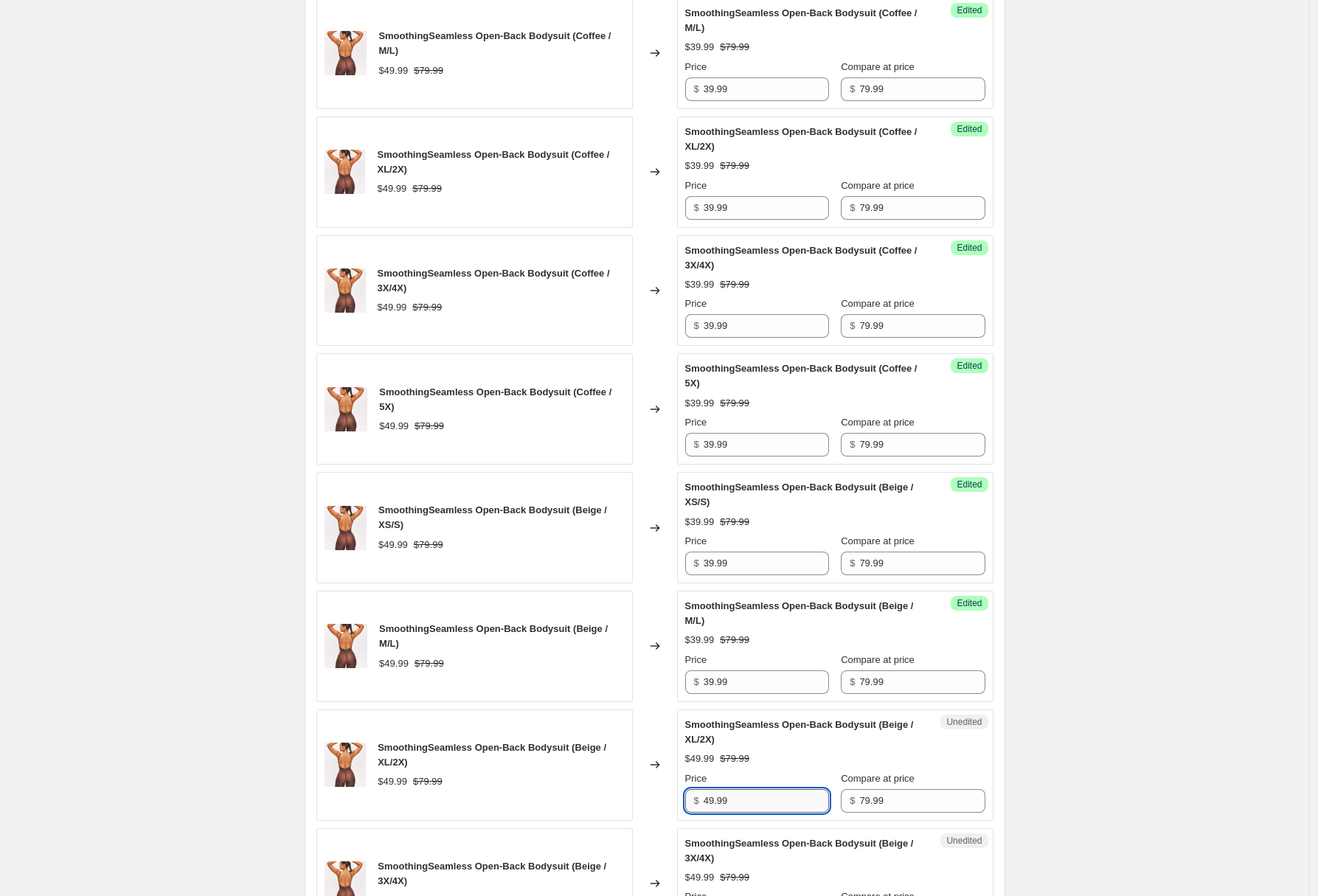
click at [776, 799] on input "49.99" at bounding box center [766, 801] width 125 height 24
paste input "3"
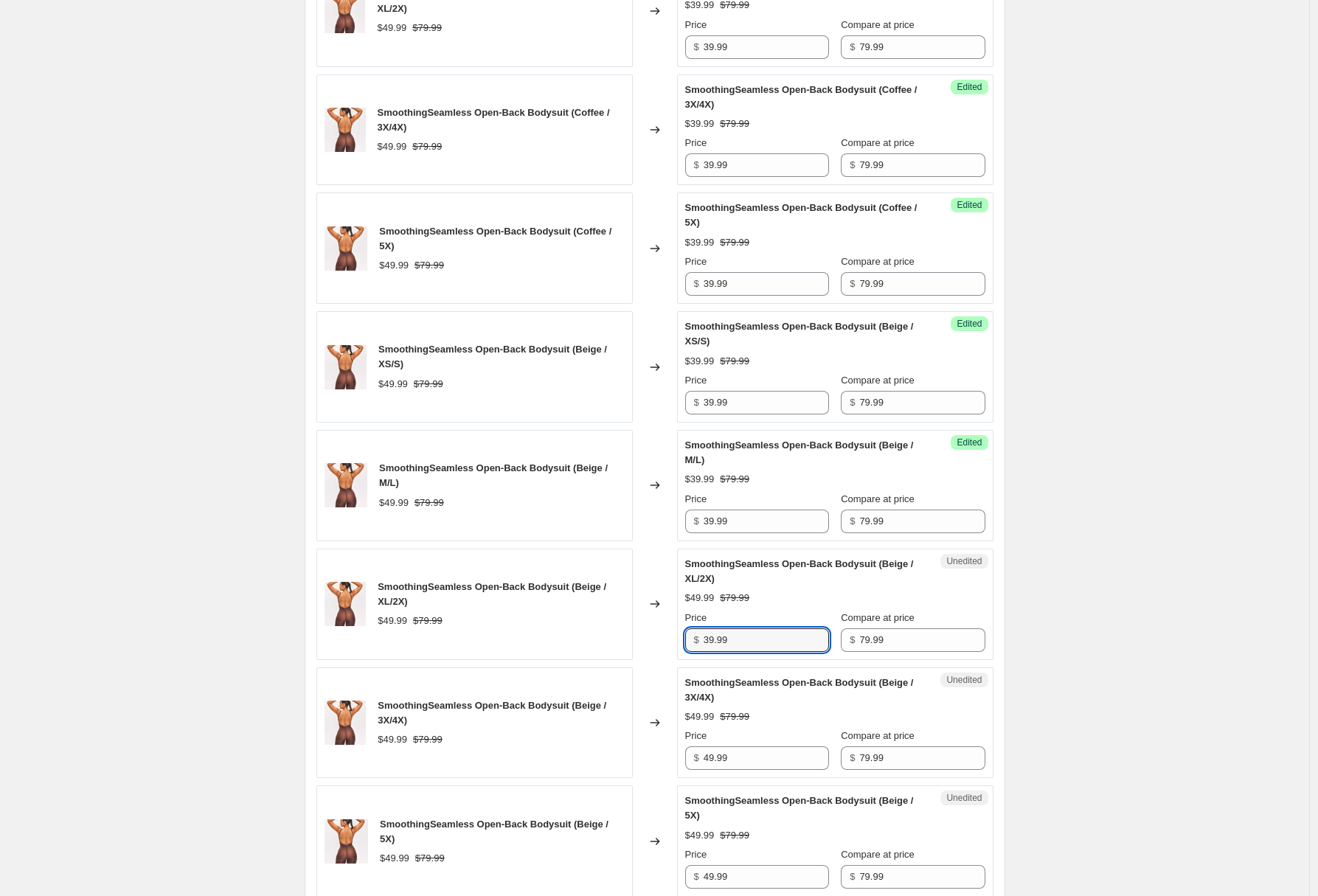
scroll to position [1653, 0]
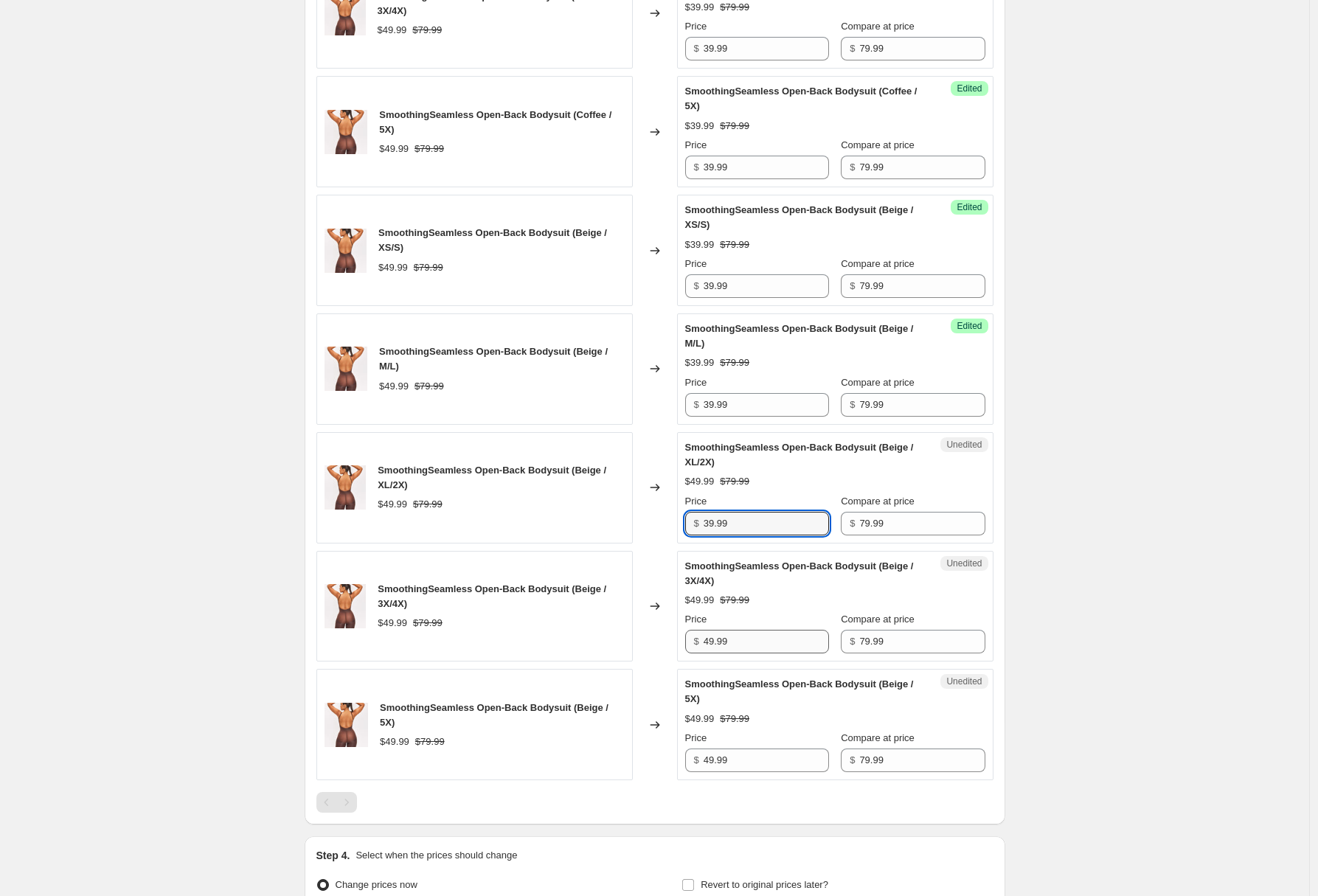
type input "39.99"
click at [760, 642] on input "49.99" at bounding box center [766, 641] width 125 height 24
click at [759, 642] on input "49.99" at bounding box center [766, 641] width 125 height 24
paste input "3"
type input "39.99"
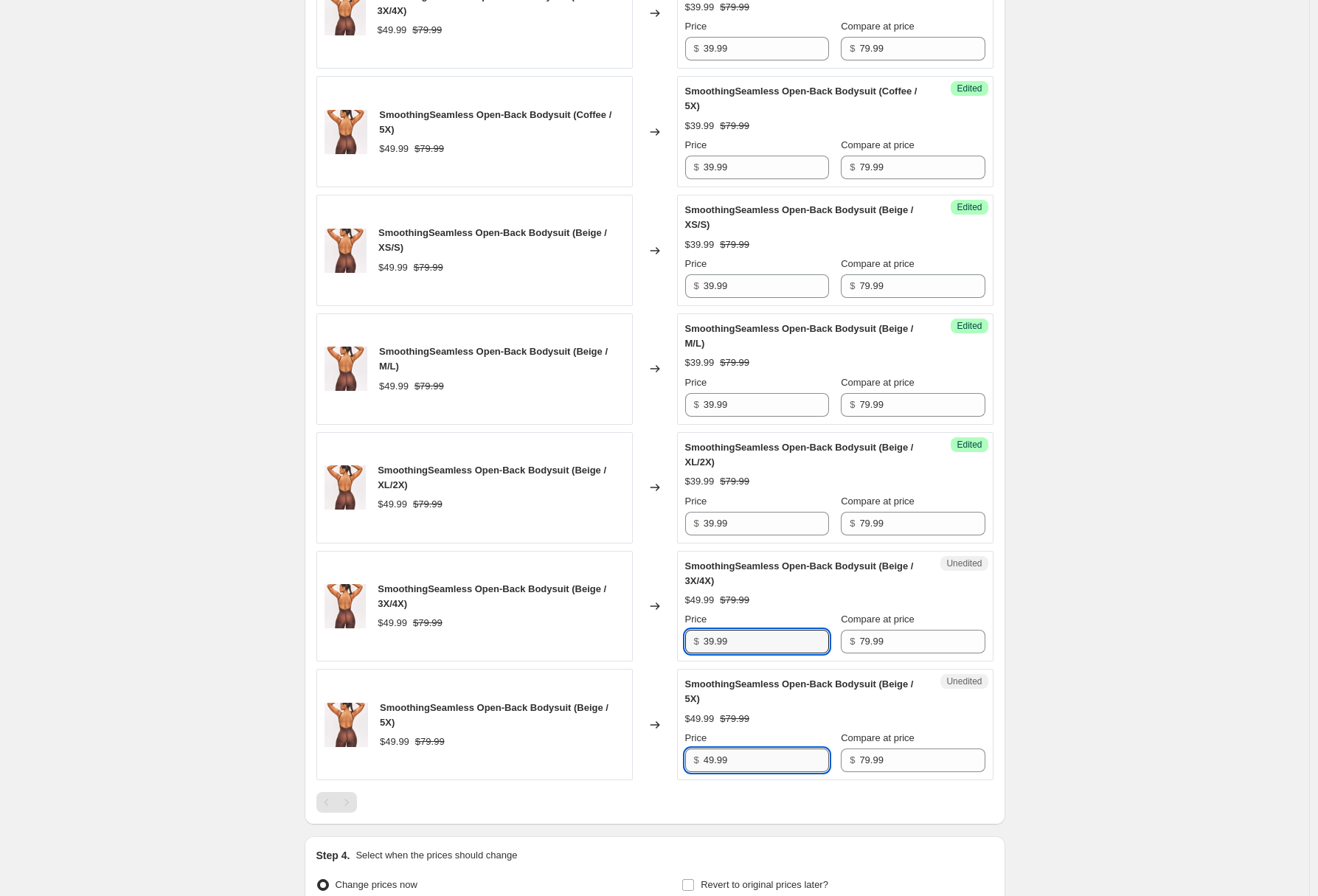
click at [755, 764] on input "49.99" at bounding box center [766, 760] width 125 height 24
paste input "3"
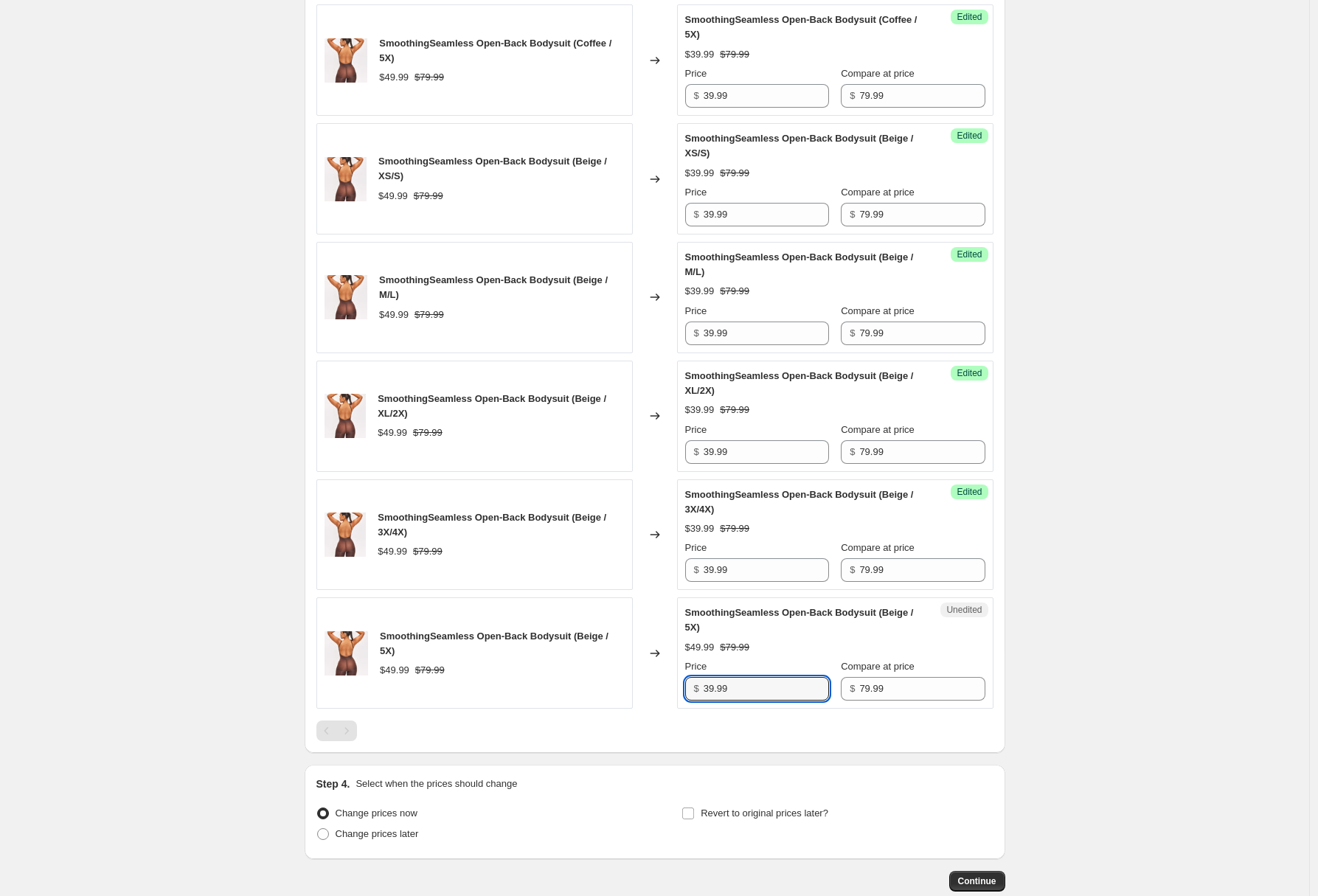
scroll to position [1810, 0]
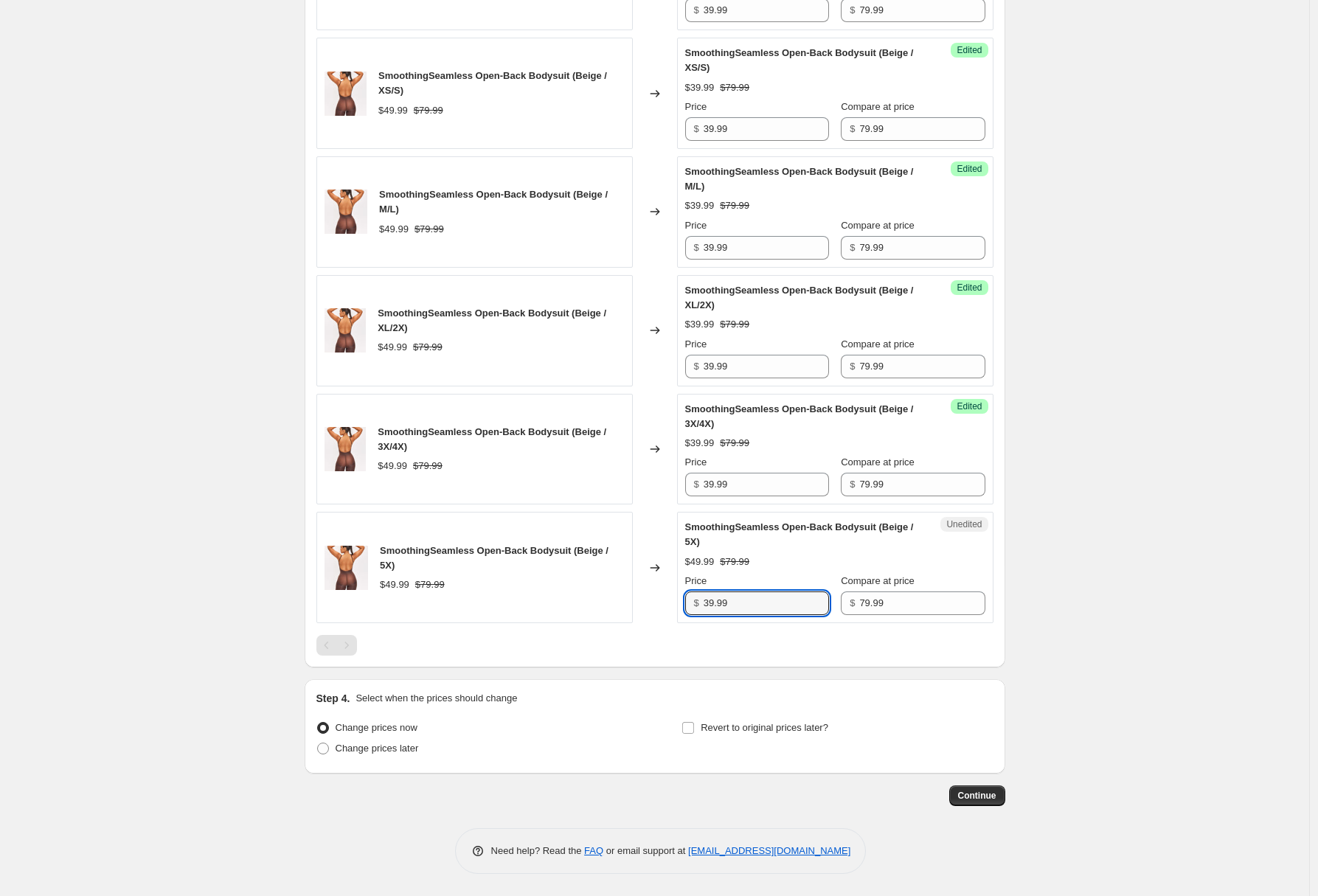
type input "39.99"
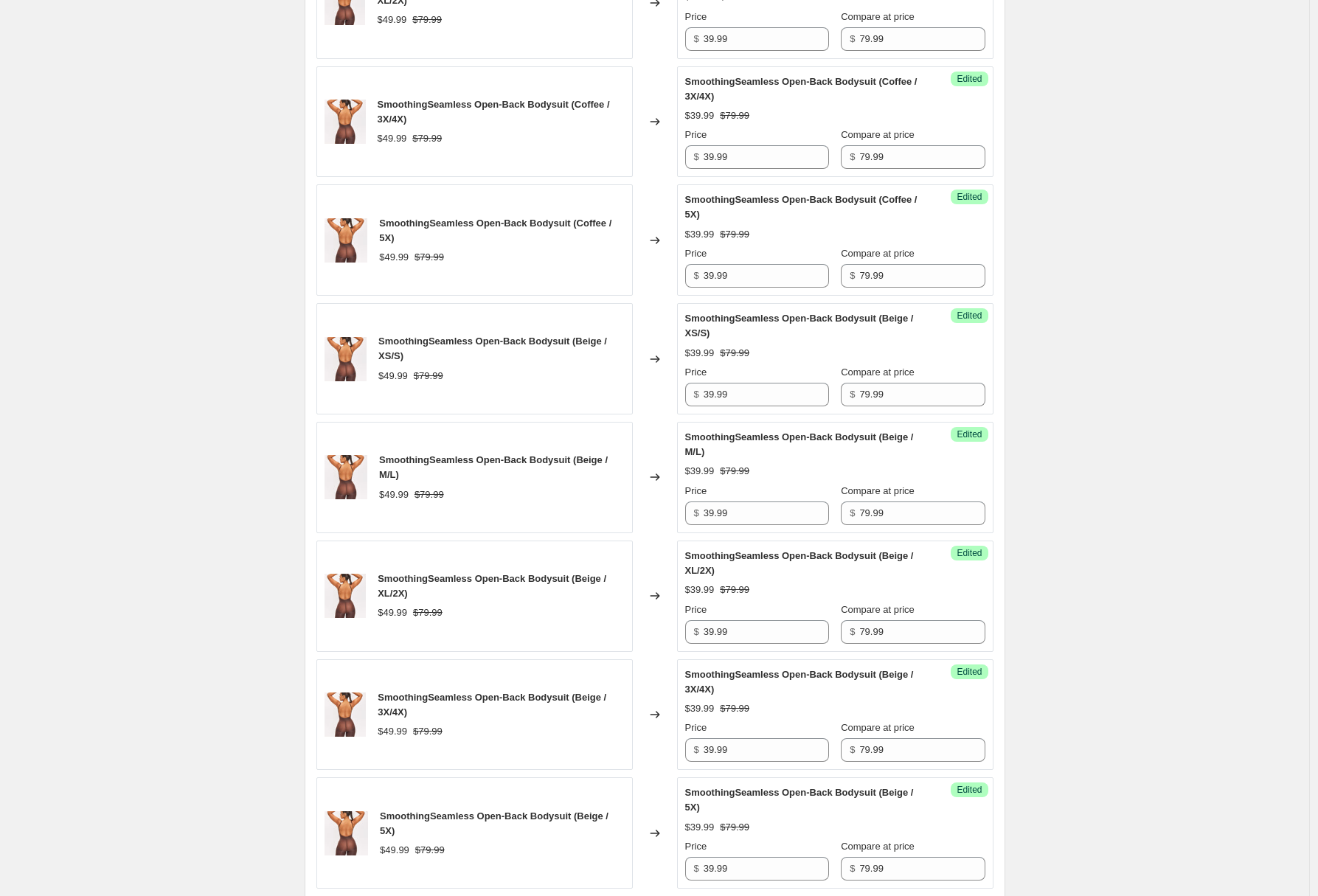
scroll to position [0, 0]
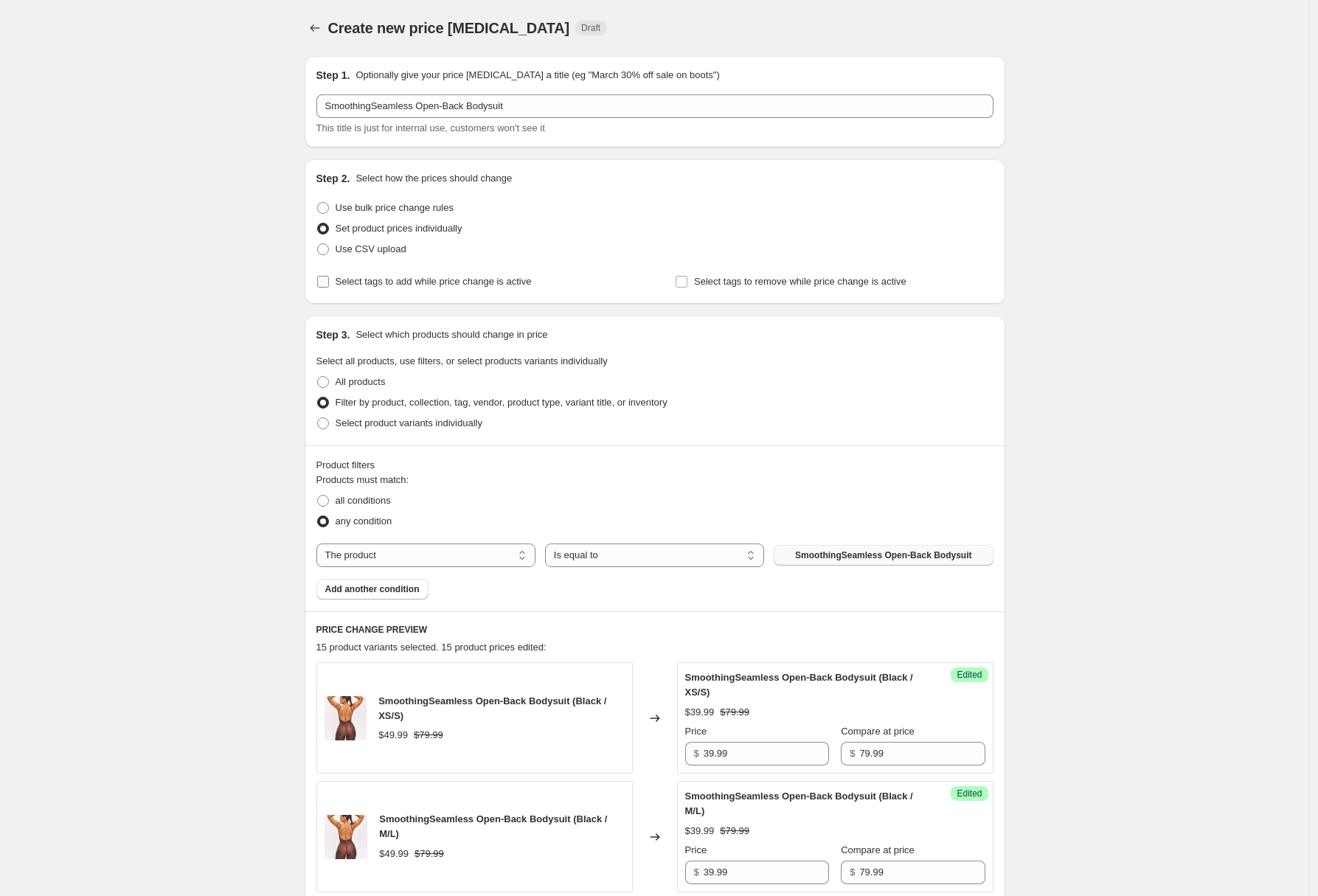
click at [476, 284] on span "Select tags to add while price change is active" at bounding box center [433, 281] width 196 height 11
click at [329, 284] on input "Select tags to add while price change is active" at bounding box center [323, 282] width 12 height 12
checkbox input "true"
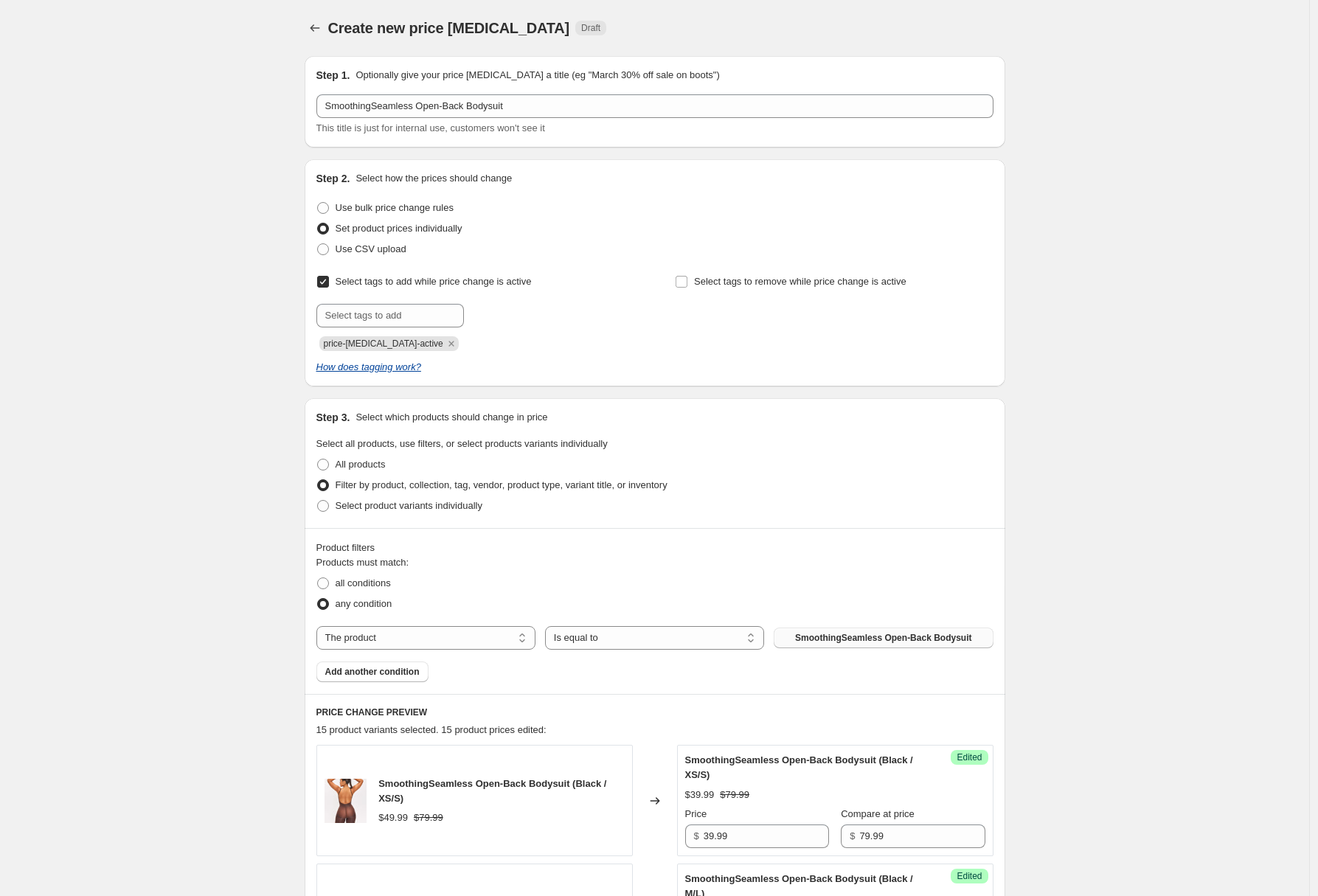
drag, startPoint x: 433, startPoint y: 348, endPoint x: 429, endPoint y: 337, distance: 11.7
click at [445, 348] on icon "Remove price-change-job-active" at bounding box center [452, 343] width 13 height 13
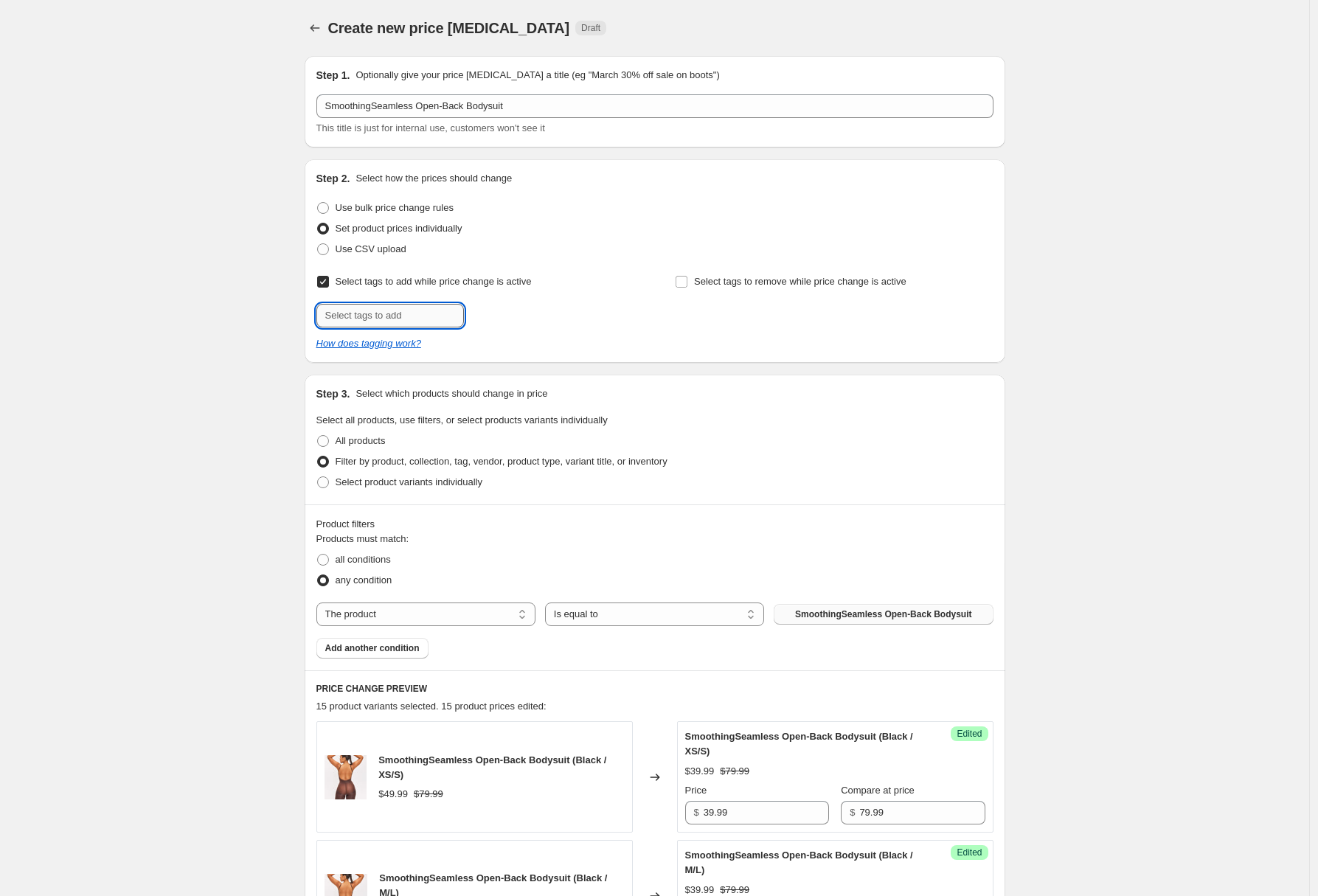
click at [411, 313] on input "text" at bounding box center [390, 316] width 148 height 24
type input "holidaysale"
click at [317, 159] on button "Submit" at bounding box center [338, 167] width 42 height 16
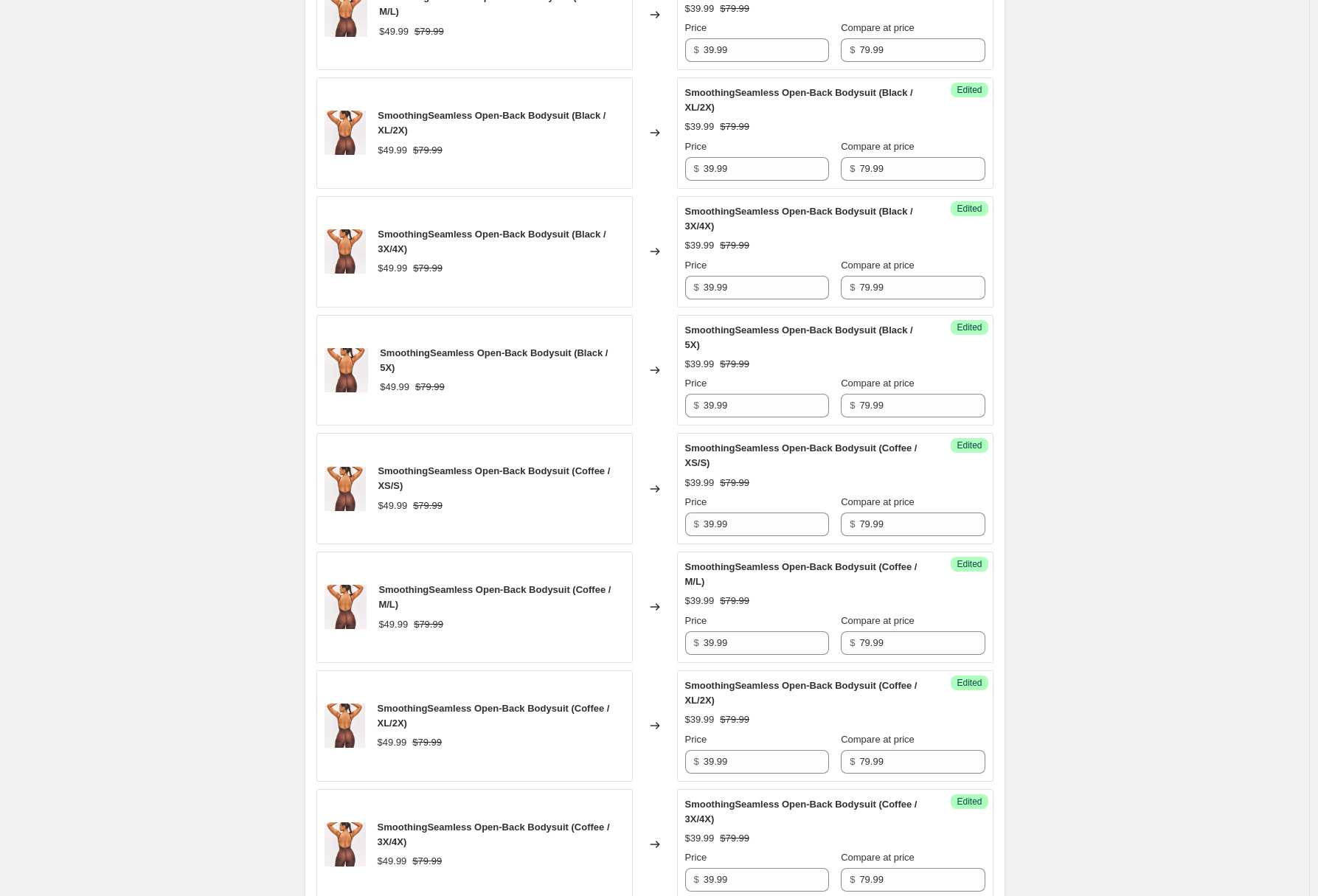
scroll to position [1893, 0]
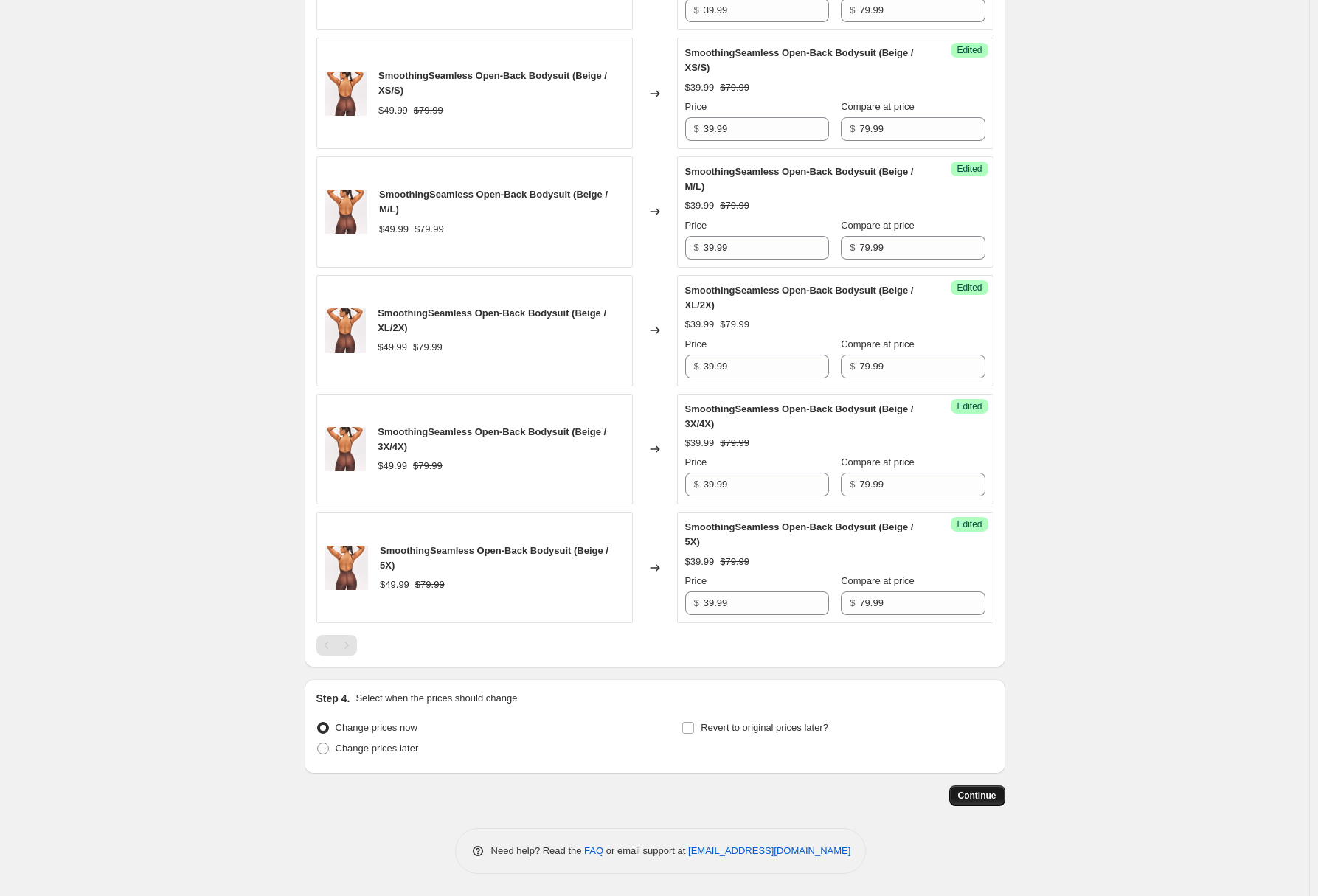
click at [981, 803] on button "Continue" at bounding box center [977, 795] width 56 height 21
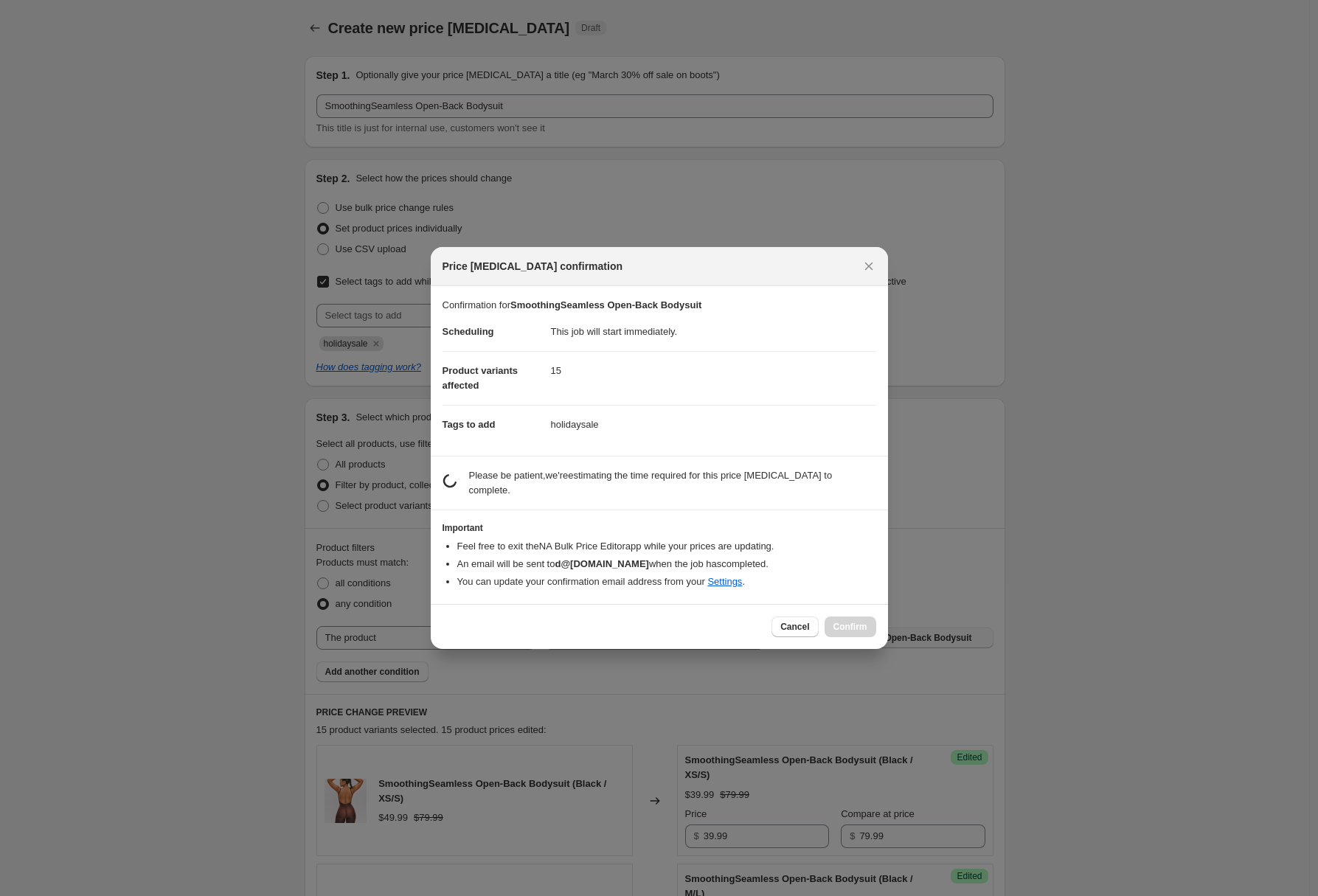
scroll to position [0, 0]
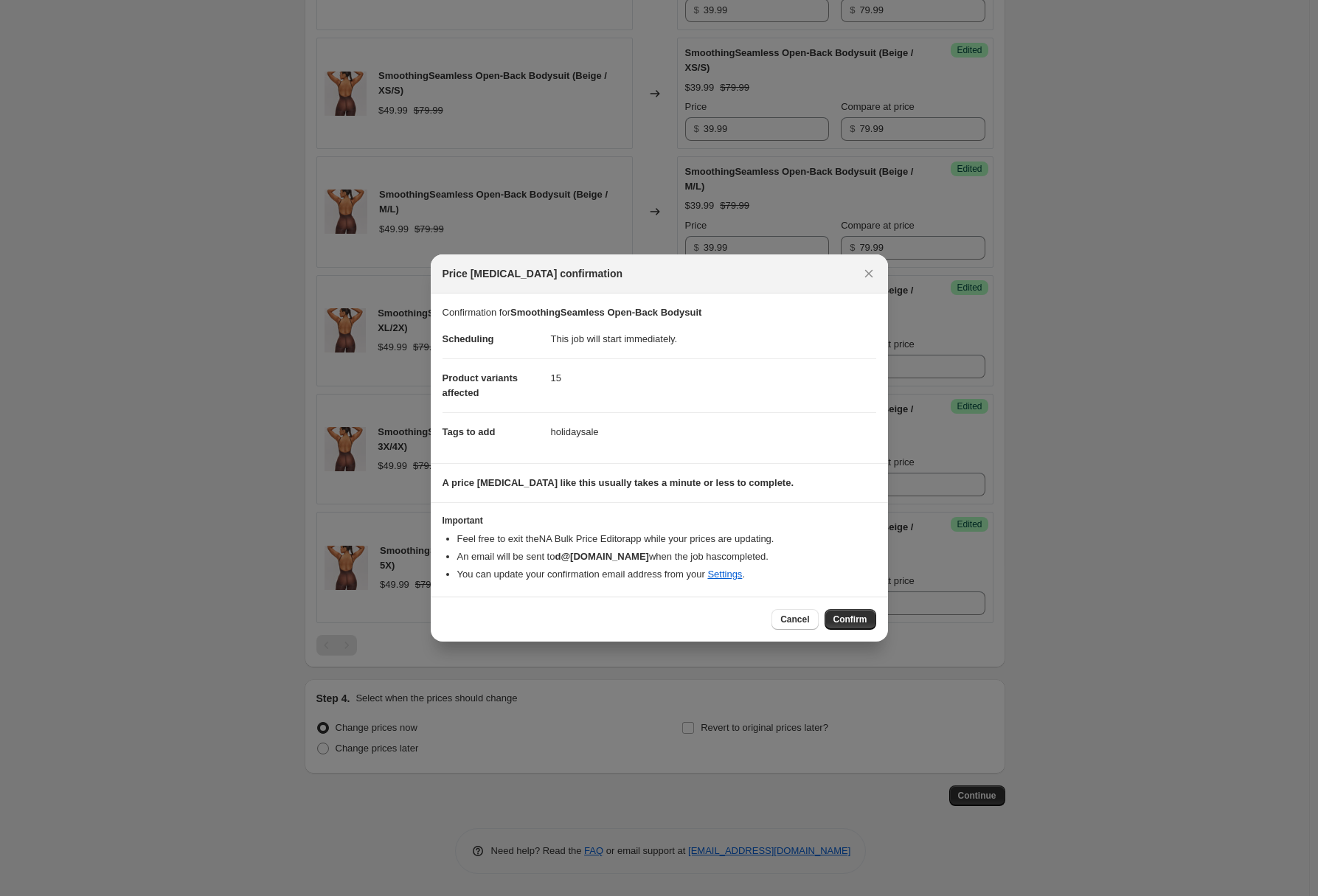
click at [846, 614] on span "Confirm" at bounding box center [851, 620] width 34 height 12
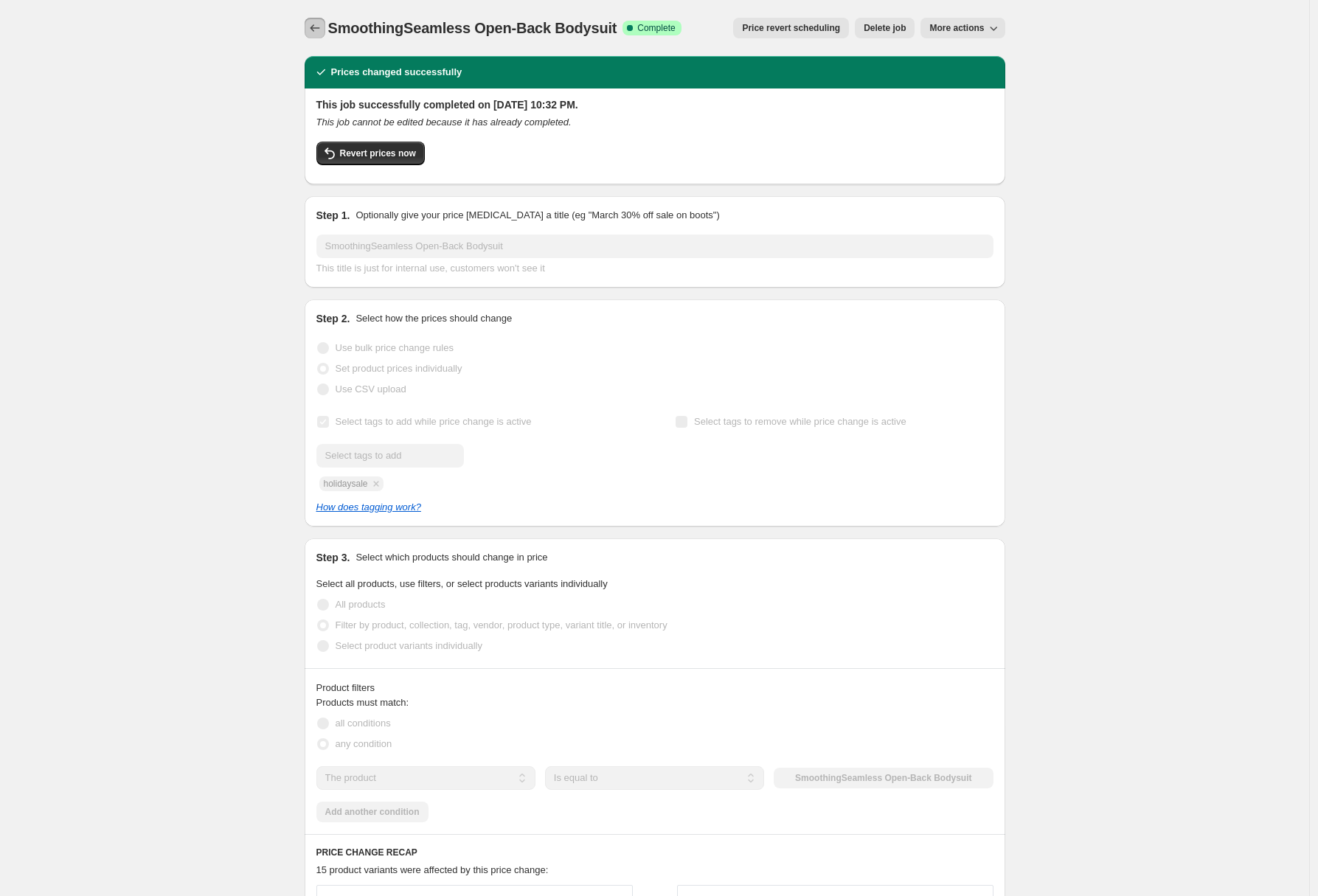
click at [309, 22] on button "Price change jobs" at bounding box center [315, 28] width 21 height 21
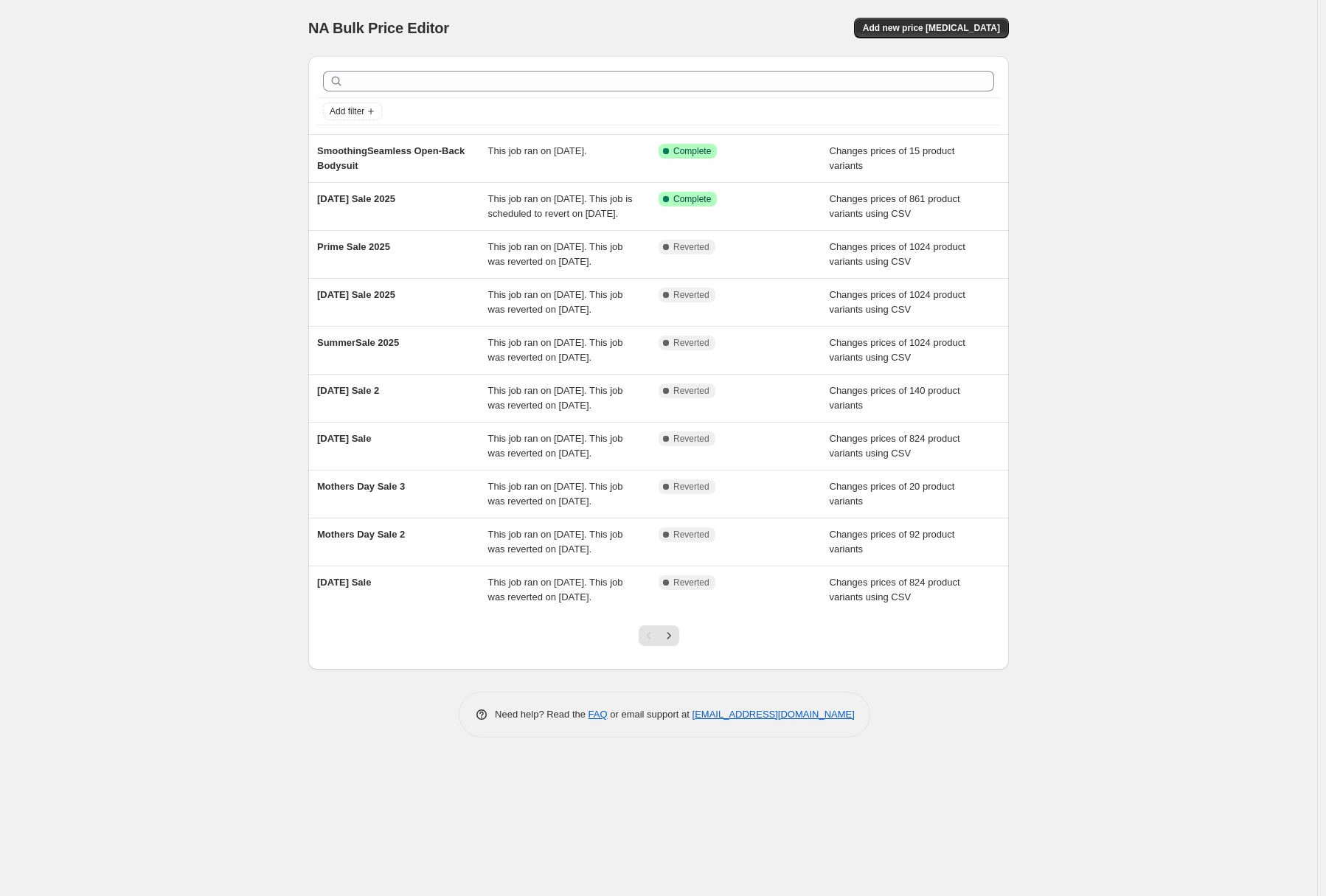
click at [309, 22] on span "NA Bulk Price Editor" at bounding box center [378, 28] width 141 height 16
